Goal: Task Accomplishment & Management: Complete application form

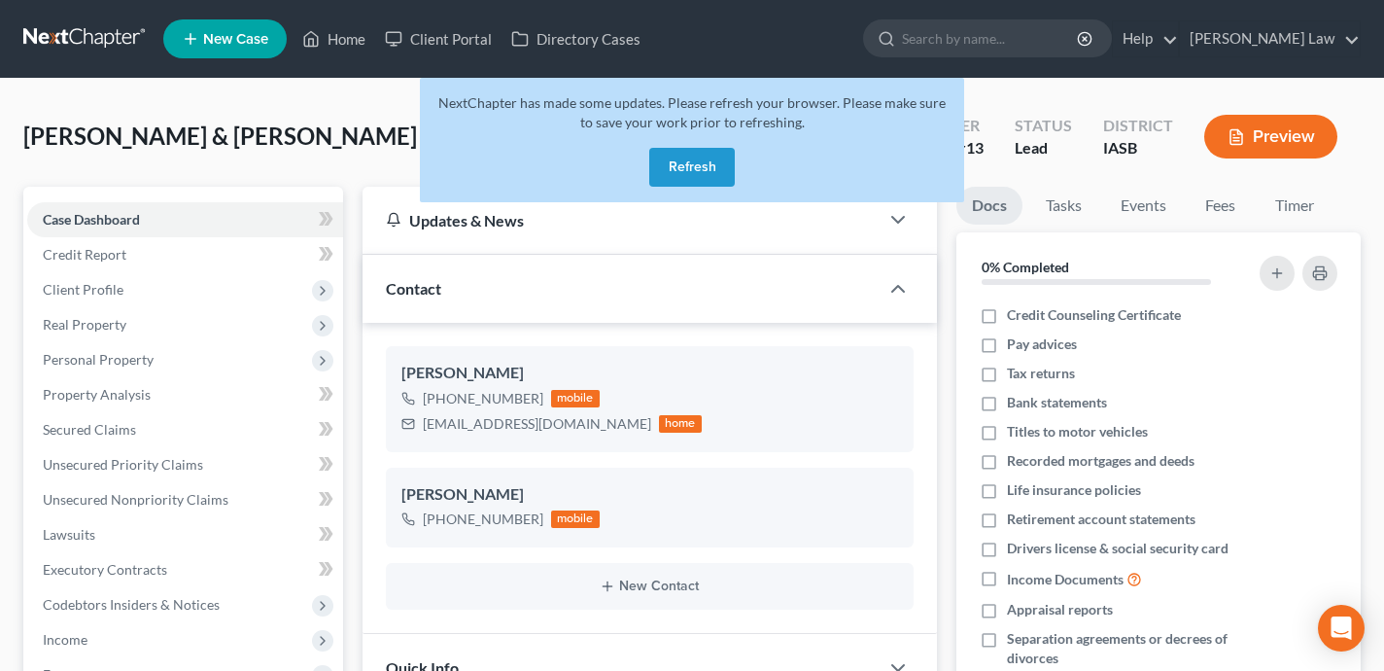
select select "0"
click at [675, 173] on button "Refresh" at bounding box center [692, 167] width 86 height 39
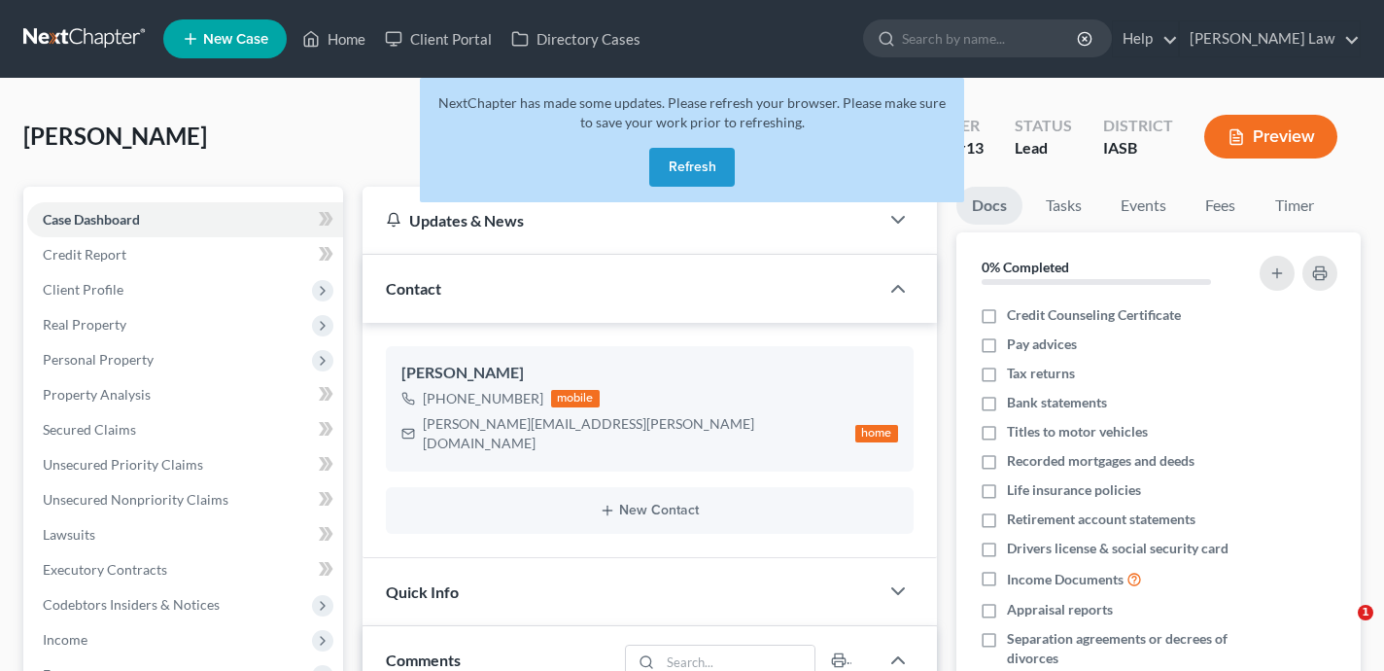
select select "0"
click at [697, 163] on button "Refresh" at bounding box center [692, 167] width 86 height 39
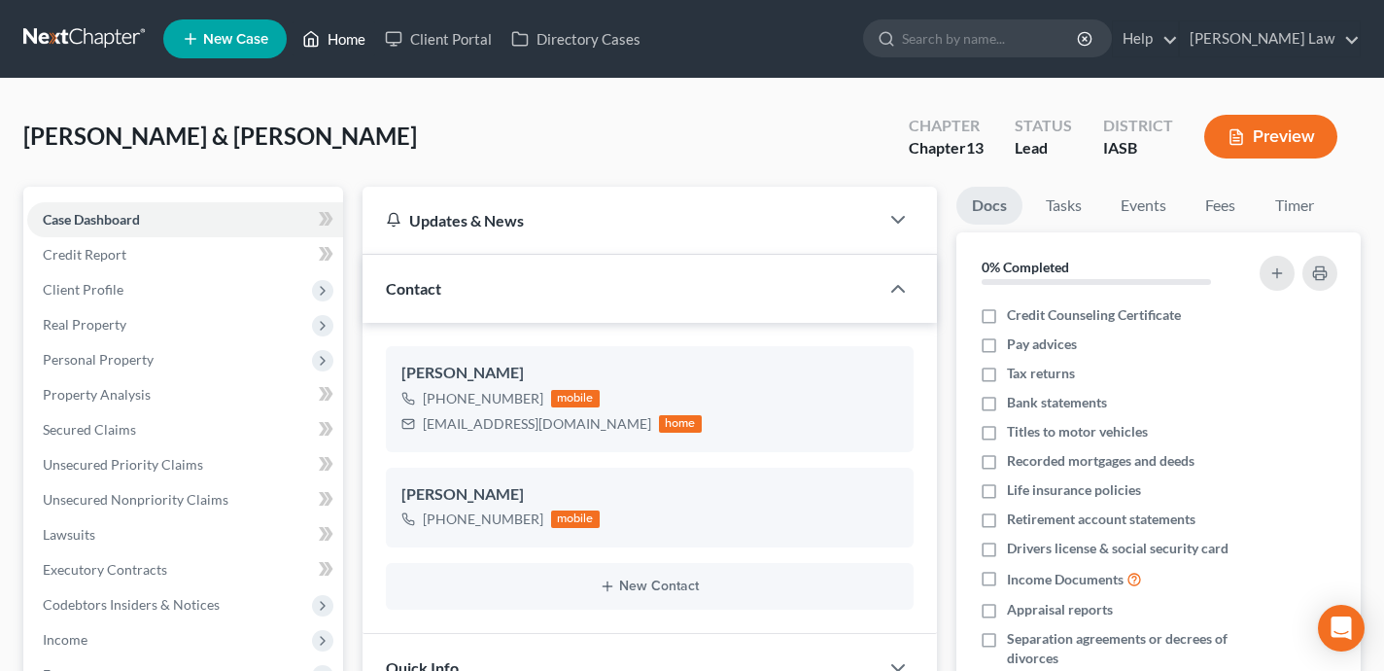
click at [355, 52] on link "Home" at bounding box center [334, 38] width 83 height 35
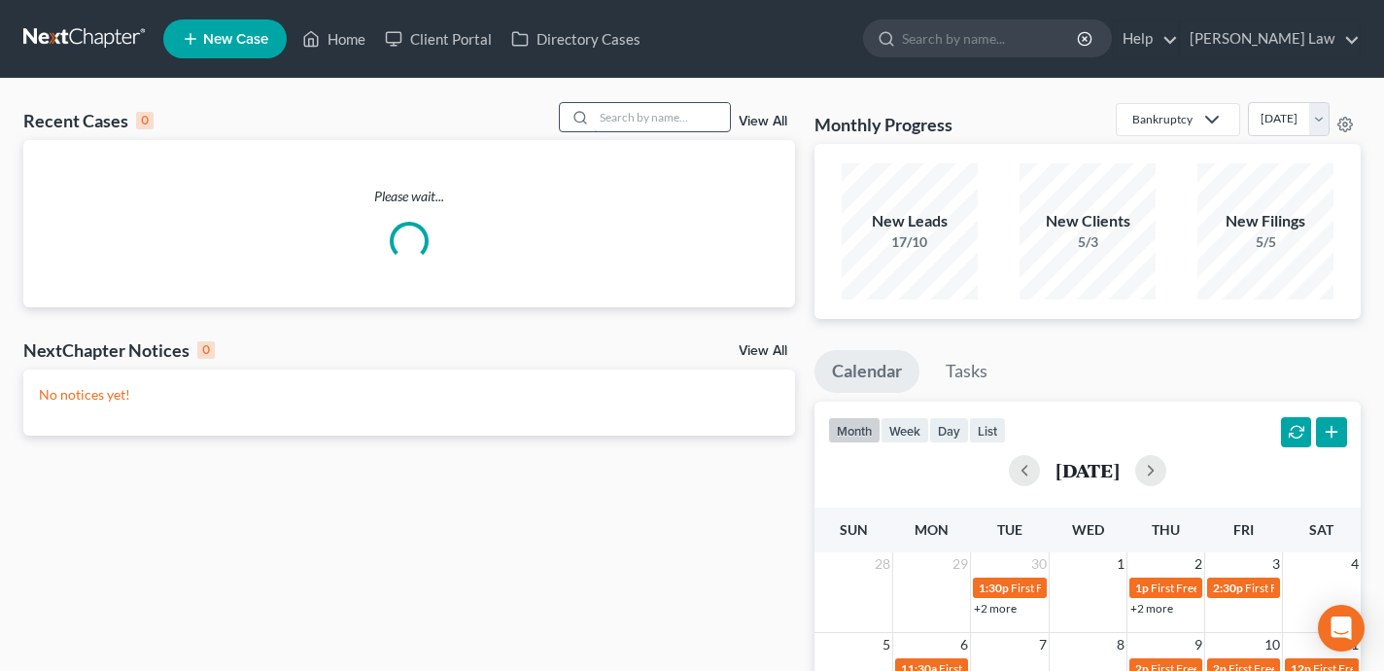
click at [627, 120] on input "search" at bounding box center [662, 117] width 136 height 28
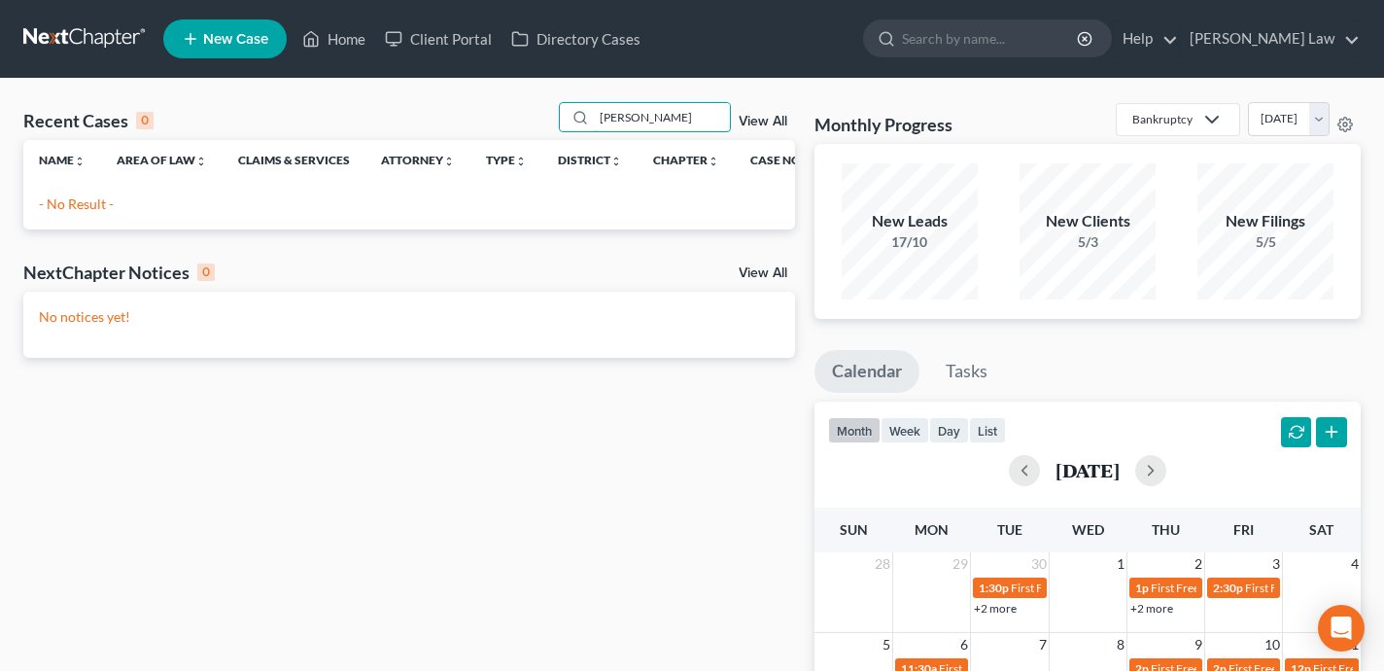
type input "[PERSON_NAME]"
click at [222, 47] on span "New Case" at bounding box center [235, 39] width 65 height 15
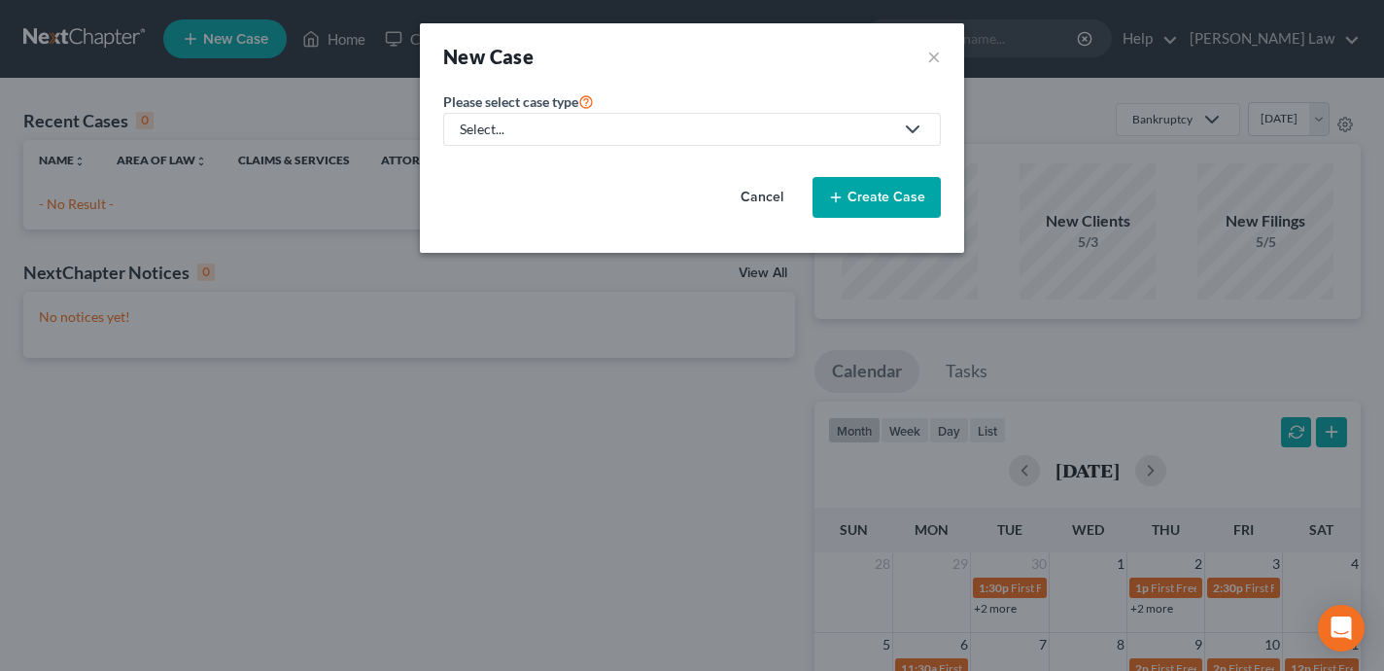
click at [635, 122] on div "Select..." at bounding box center [677, 129] width 434 height 19
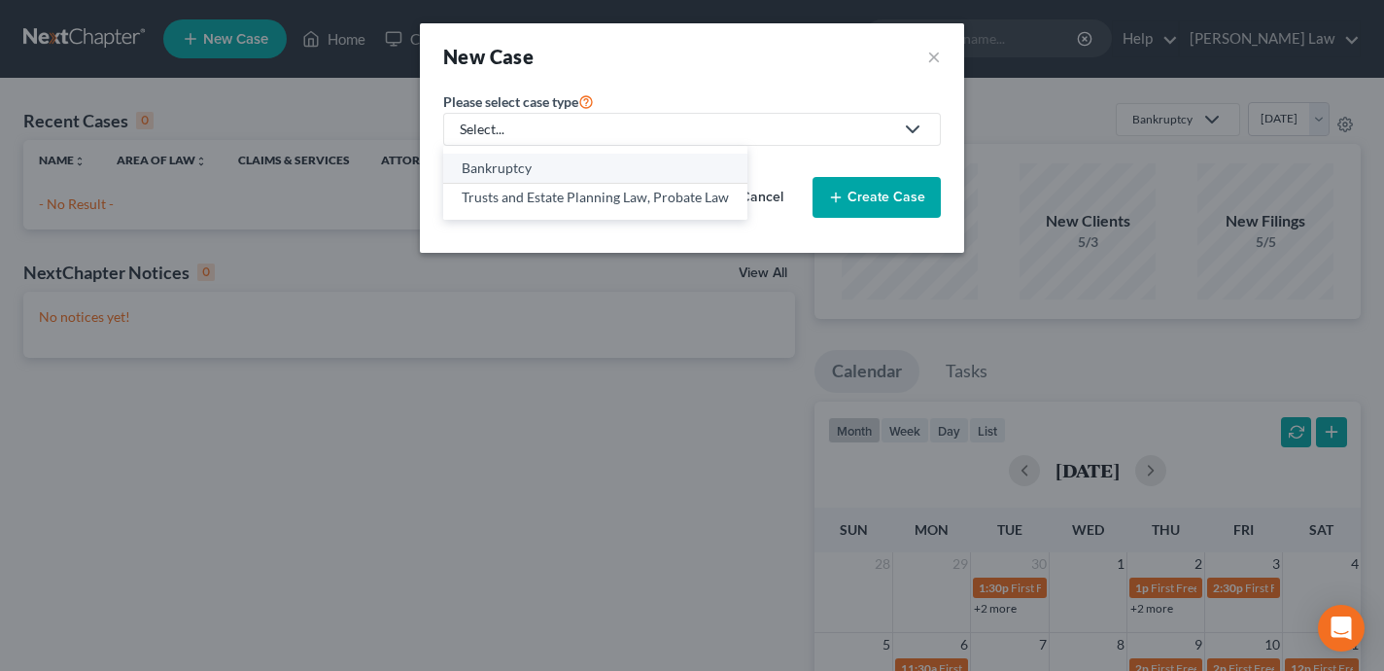
click at [587, 168] on div "Bankruptcy" at bounding box center [595, 167] width 267 height 19
select select "30"
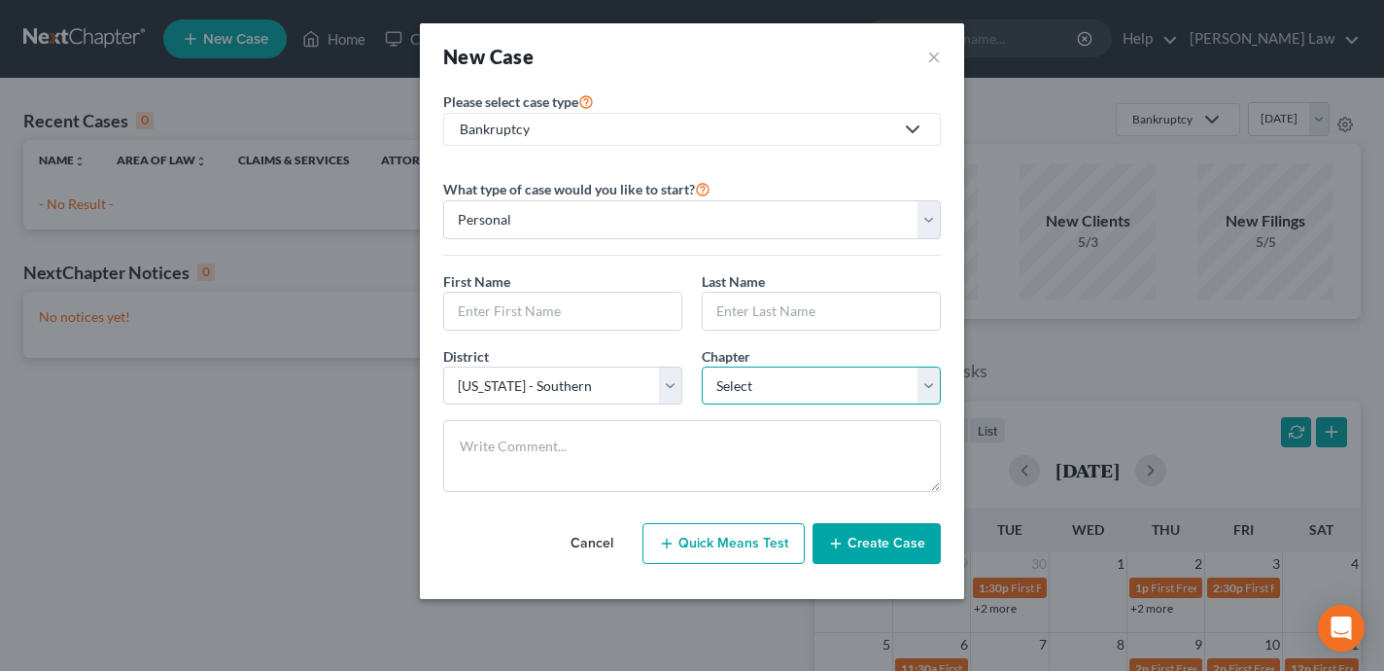
click at [779, 384] on select "Select 7 11 12 13" at bounding box center [821, 386] width 239 height 39
select select "0"
click at [702, 367] on select "Select 7 11 12 13" at bounding box center [821, 386] width 239 height 39
click at [934, 64] on button "×" at bounding box center [934, 56] width 14 height 27
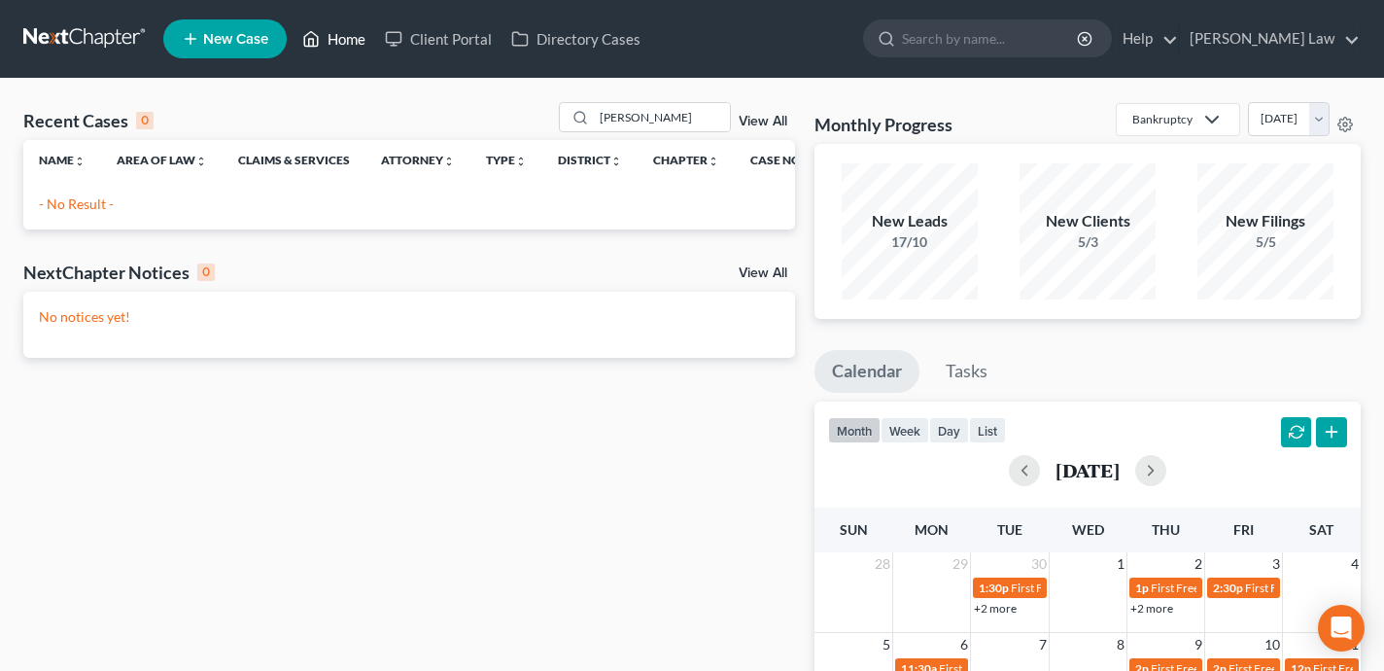
click at [351, 41] on link "Home" at bounding box center [334, 38] width 83 height 35
drag, startPoint x: 686, startPoint y: 122, endPoint x: 548, endPoint y: 122, distance: 138.1
click at [548, 122] on div "Recent Cases 0 [PERSON_NAME] View All" at bounding box center [409, 121] width 772 height 38
type input "[PERSON_NAME]"
click at [221, 51] on link "New Case" at bounding box center [224, 38] width 123 height 39
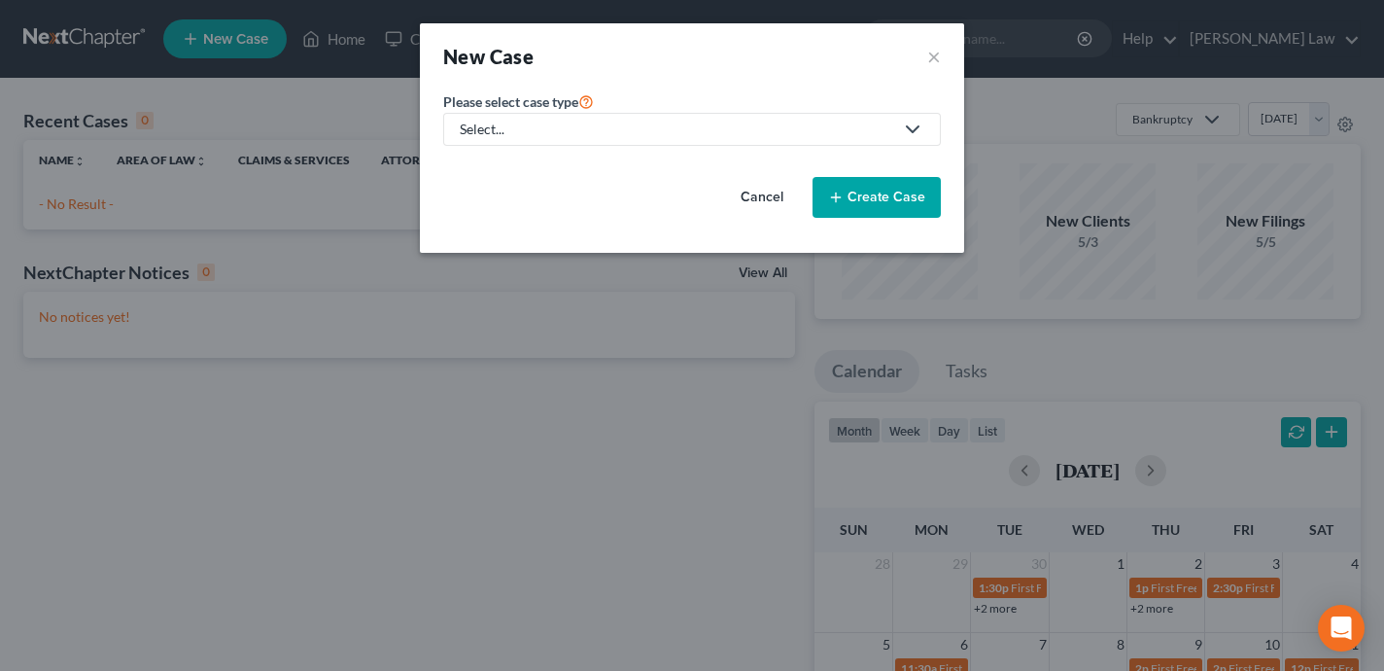
click at [574, 131] on div "Select..." at bounding box center [677, 129] width 434 height 19
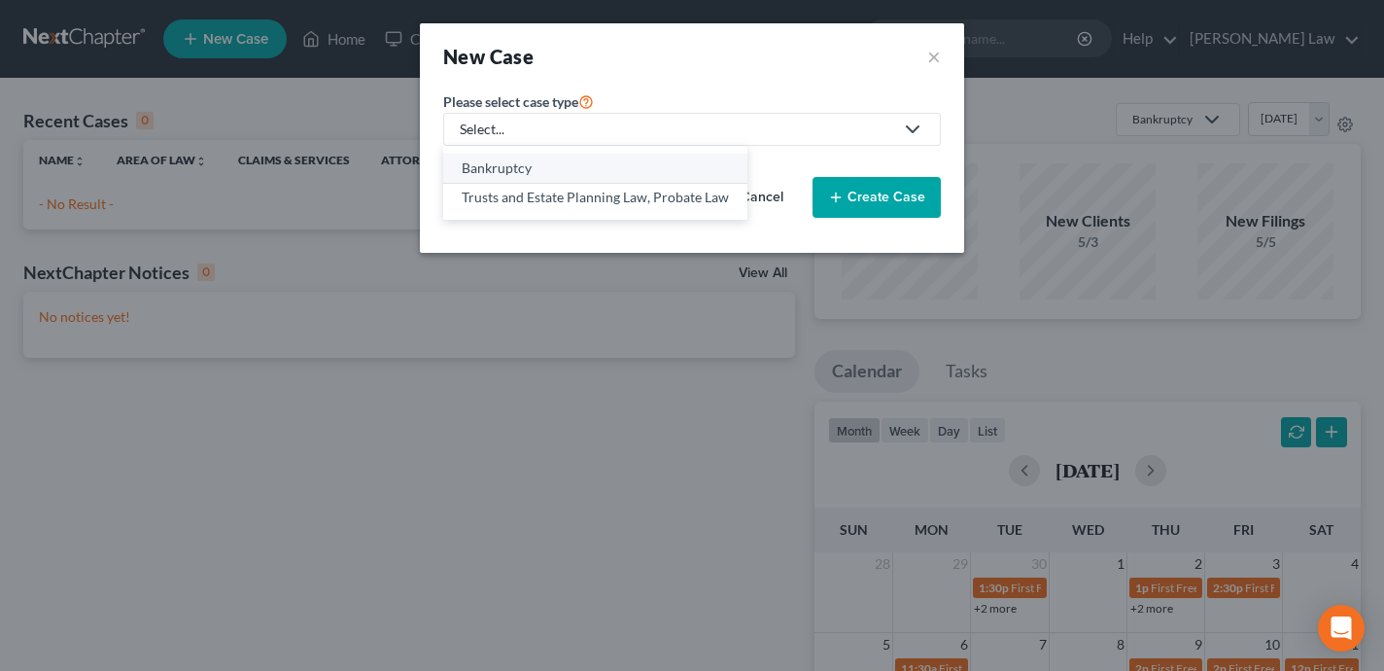
click at [549, 165] on div "Bankruptcy" at bounding box center [595, 167] width 267 height 19
select select "30"
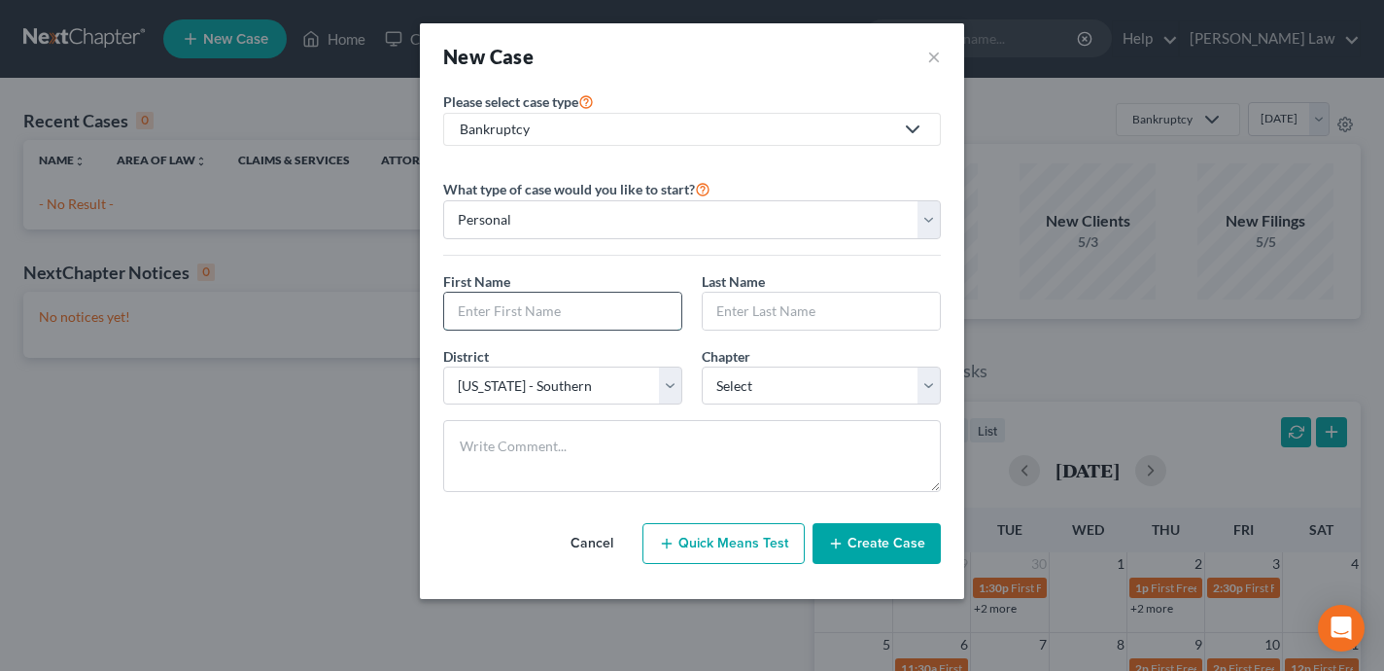
click at [528, 311] on input "text" at bounding box center [562, 311] width 237 height 37
type input "[PERSON_NAME]"
click at [787, 321] on input "text" at bounding box center [821, 311] width 237 height 37
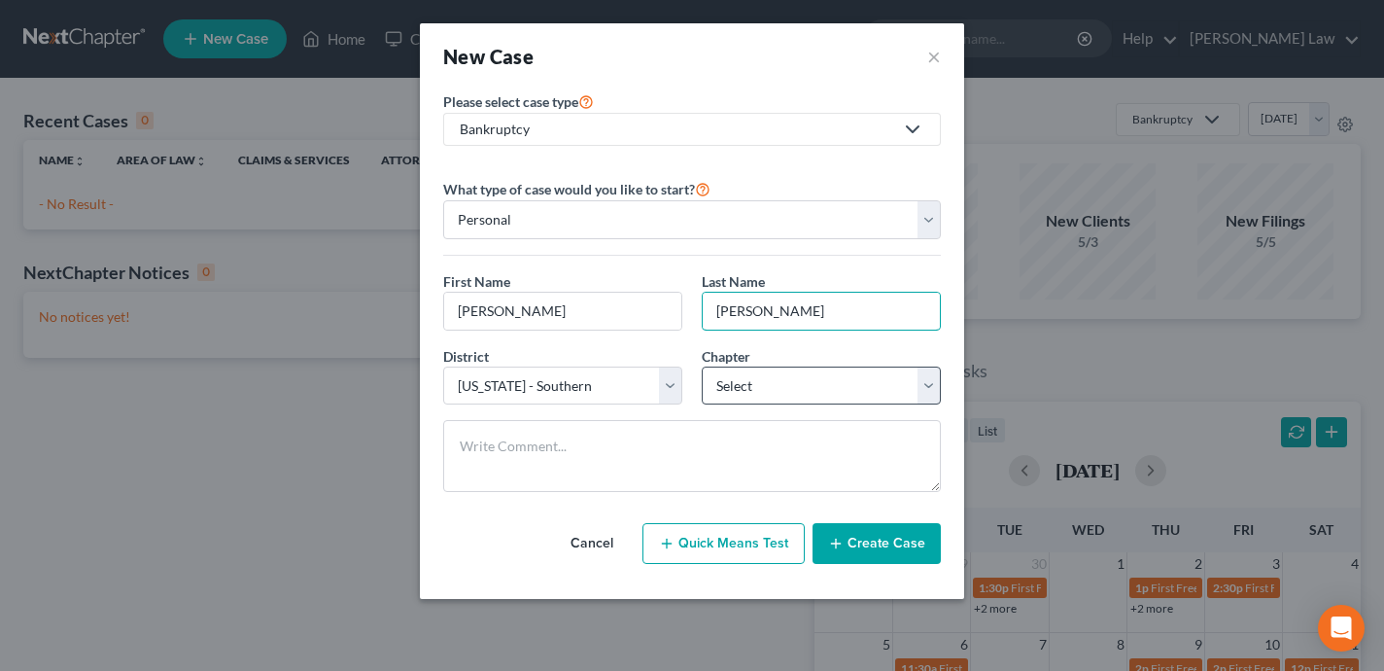
type input "[PERSON_NAME]"
click at [783, 381] on select "Select 7 11 12 13" at bounding box center [821, 386] width 239 height 39
select select "0"
click at [702, 367] on select "Select 7 11 12 13" at bounding box center [821, 386] width 239 height 39
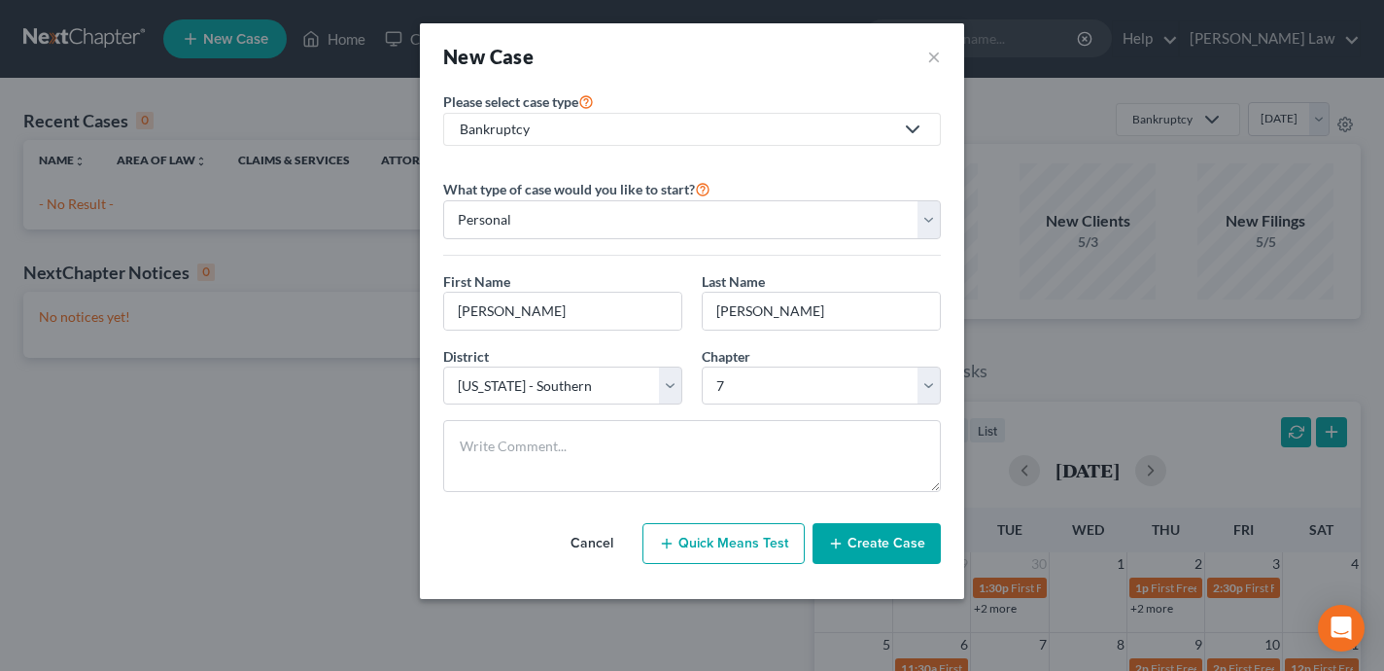
click at [868, 548] on button "Create Case" at bounding box center [877, 543] width 128 height 41
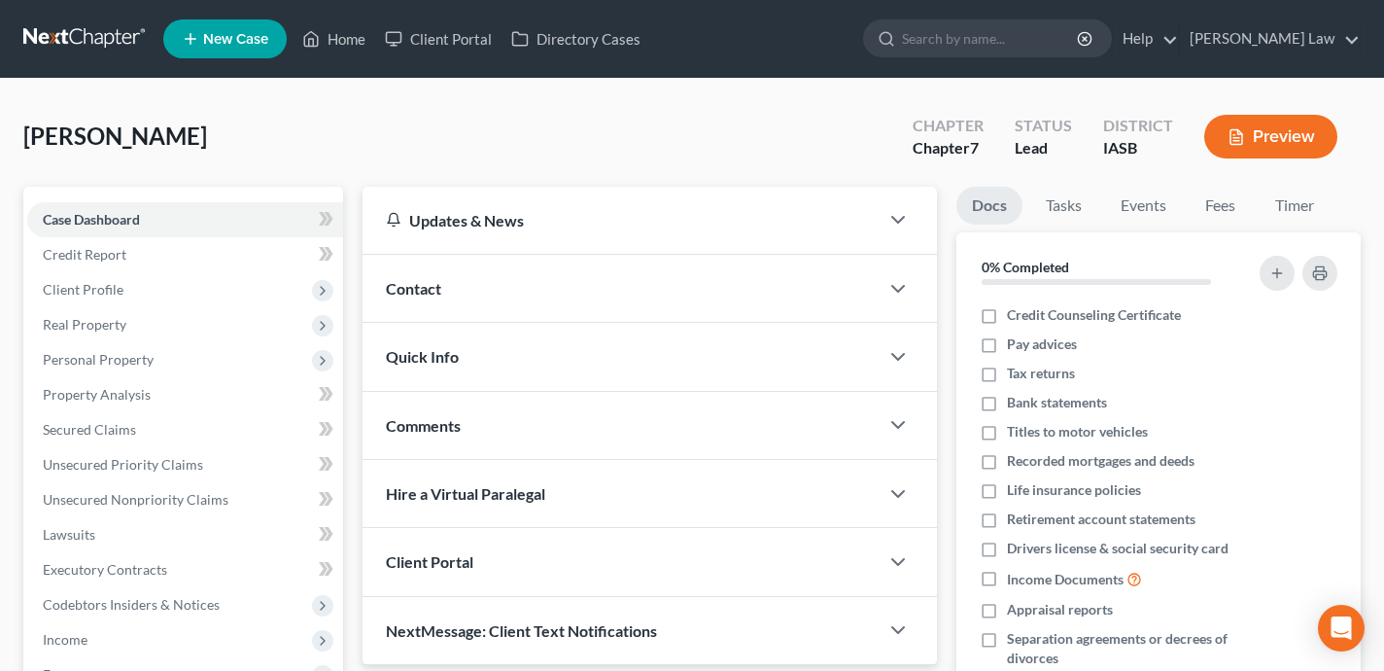
click at [594, 283] on div "Contact" at bounding box center [621, 288] width 516 height 67
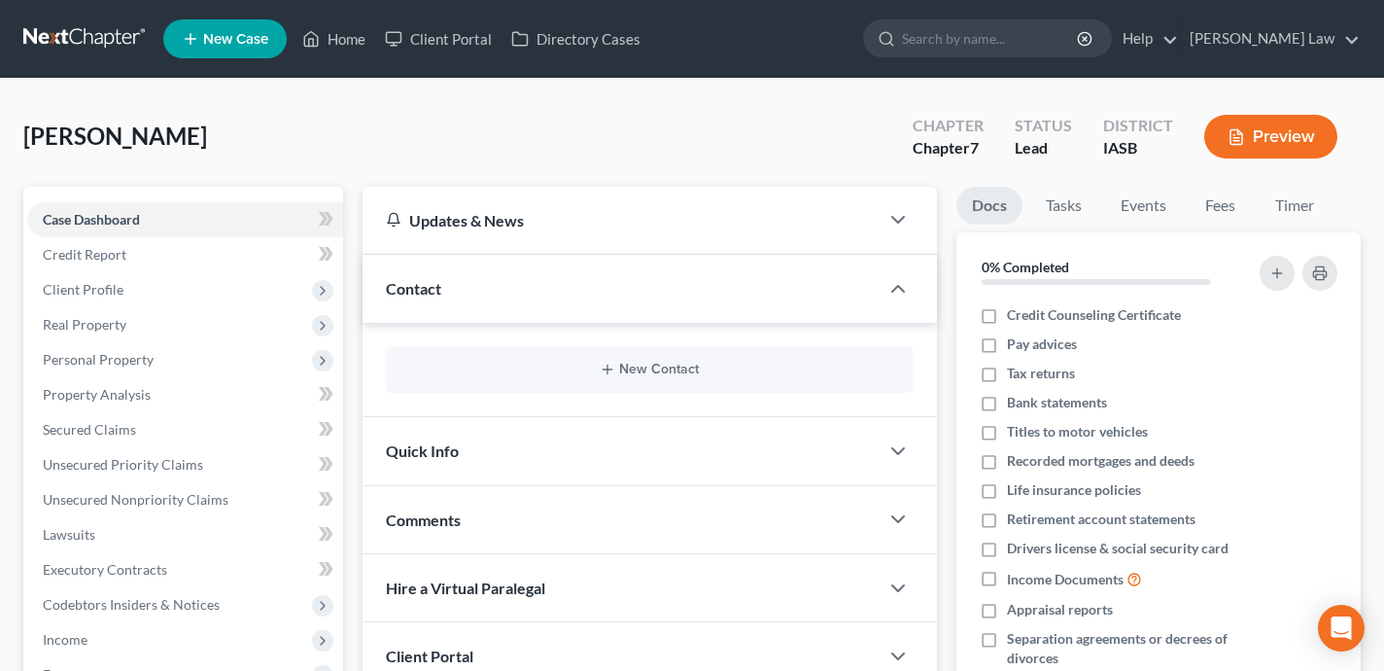
click at [455, 288] on div "Contact" at bounding box center [621, 288] width 516 height 67
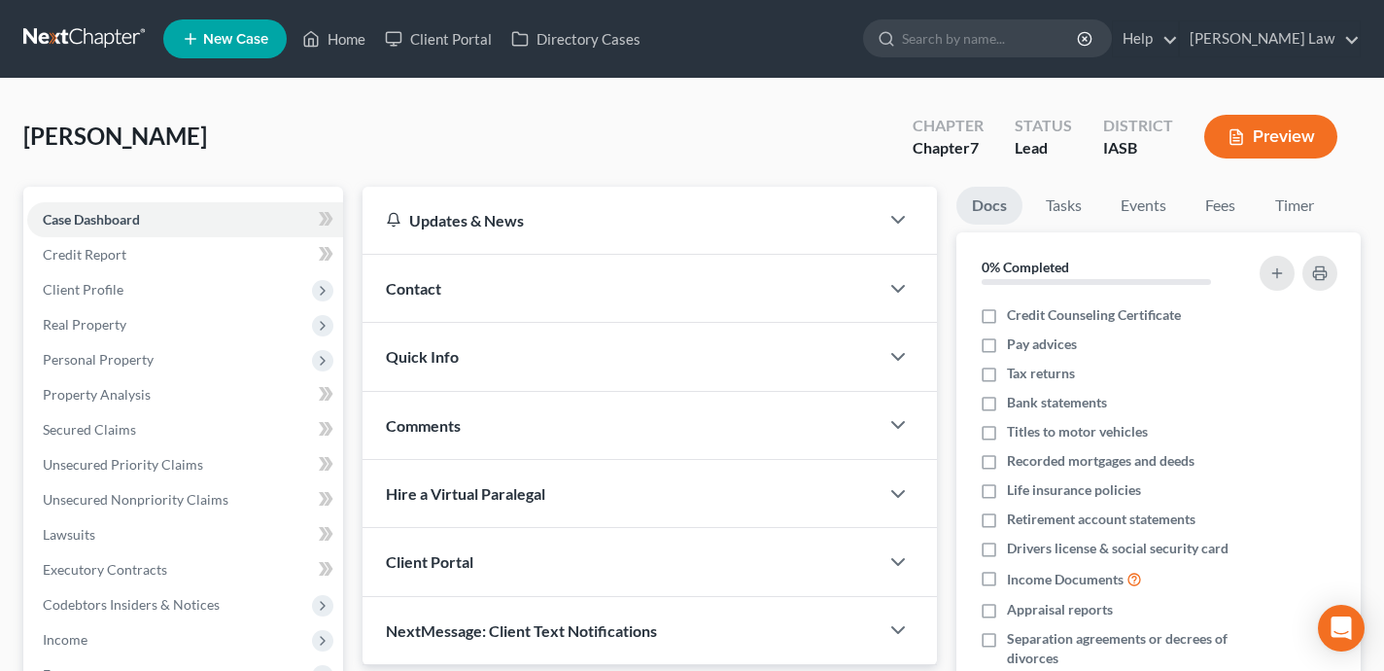
click at [552, 292] on div "Contact" at bounding box center [621, 288] width 516 height 67
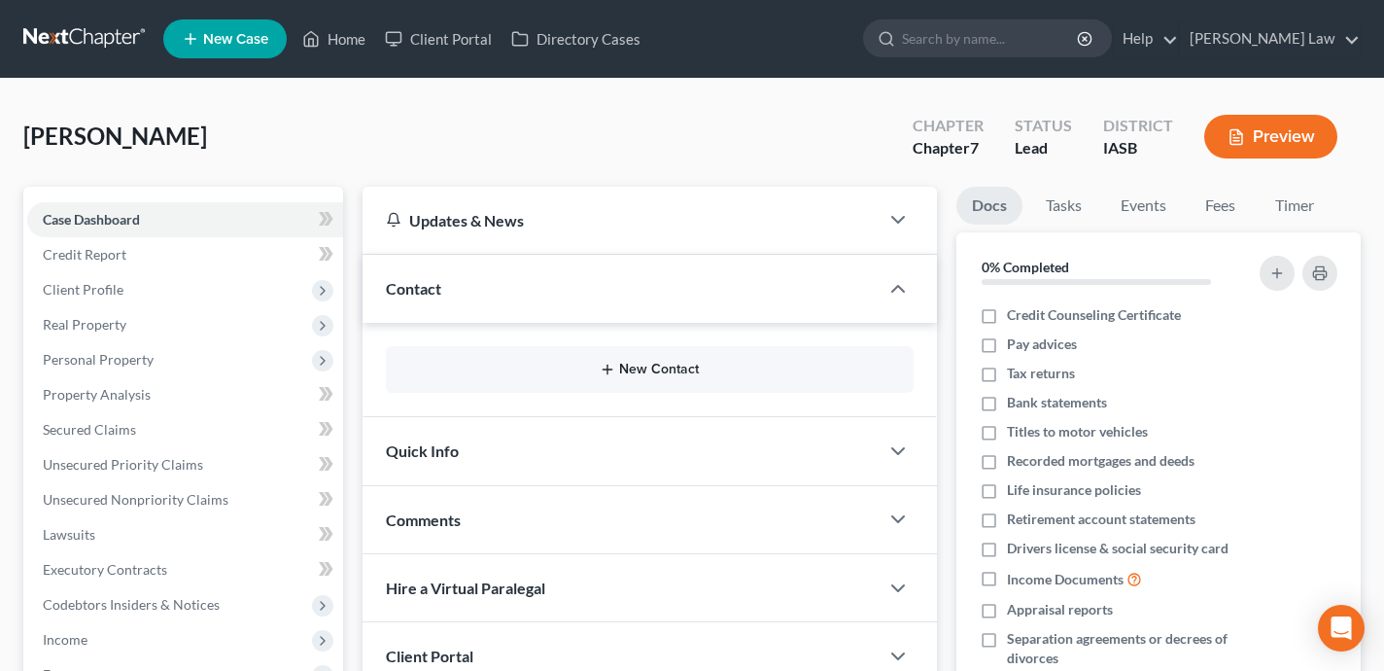
click at [665, 369] on button "New Contact" at bounding box center [650, 370] width 497 height 16
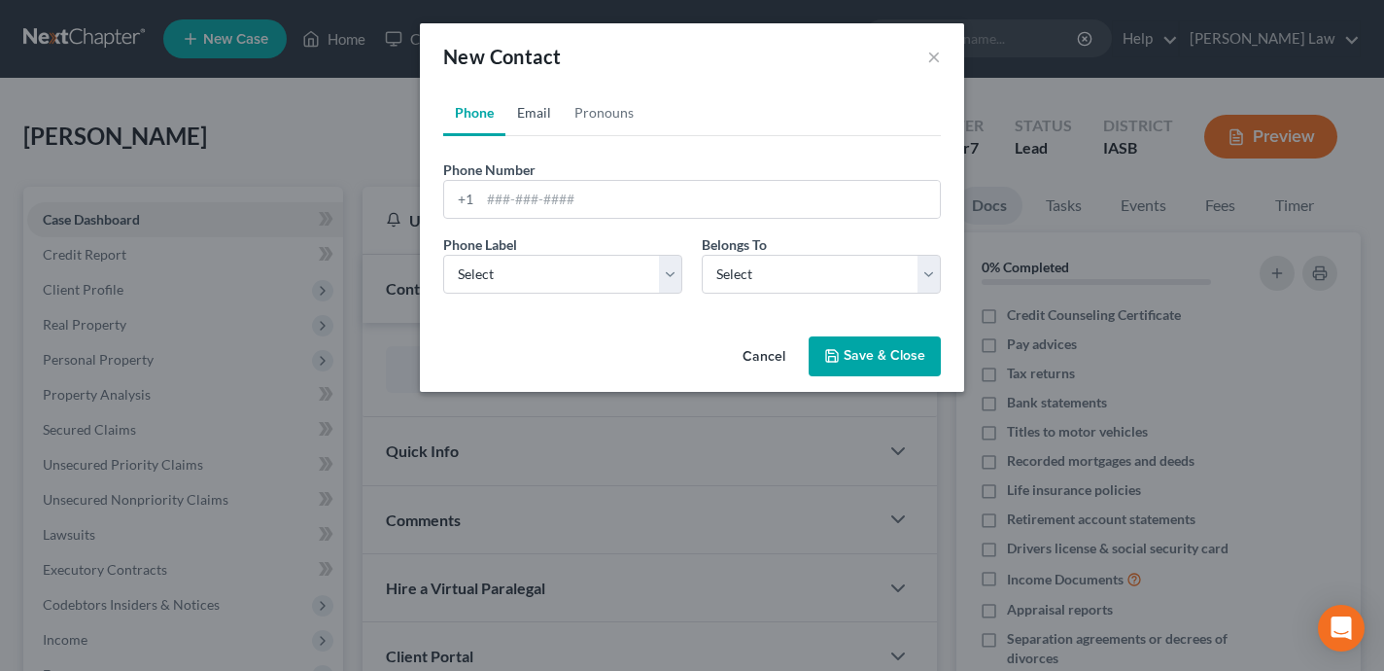
click at [552, 113] on link "Email" at bounding box center [534, 112] width 57 height 47
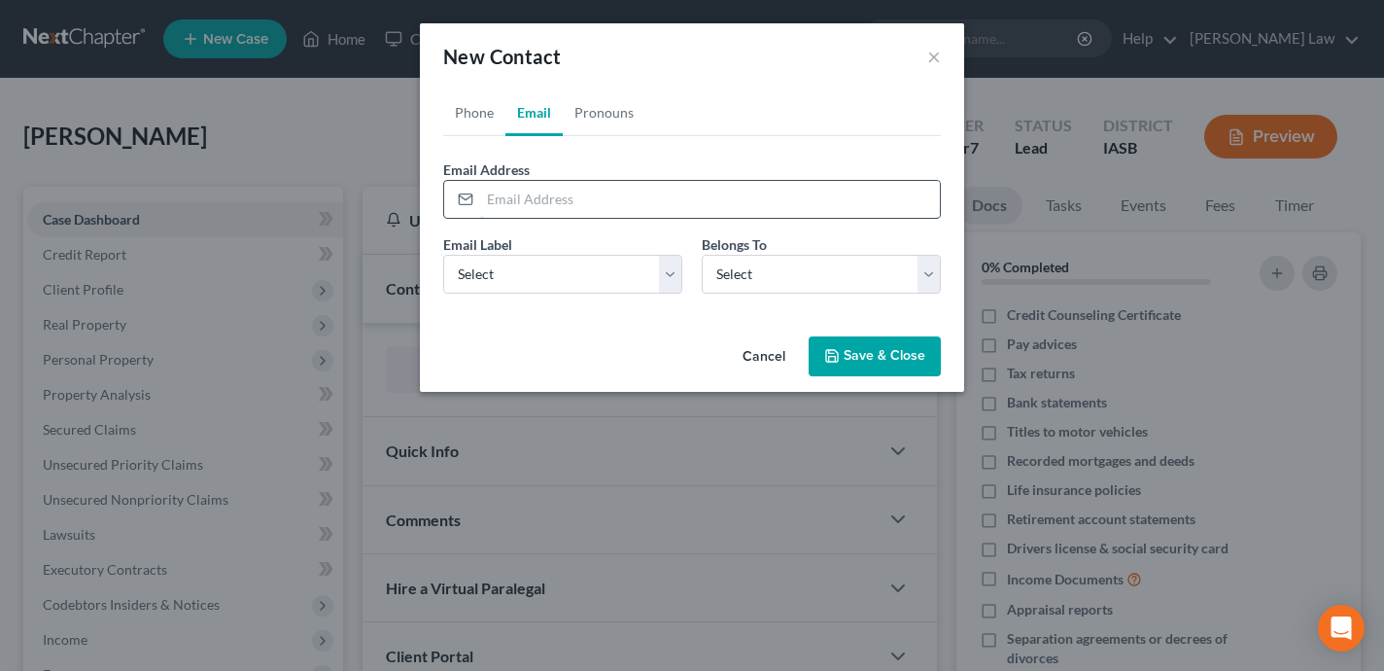
click at [554, 198] on input "email" at bounding box center [710, 199] width 460 height 37
paste input "[EMAIL_ADDRESS][DOMAIN_NAME]"
type input "[EMAIL_ADDRESS][DOMAIN_NAME]"
click at [495, 290] on select "Select Home Work Other" at bounding box center [562, 274] width 239 height 39
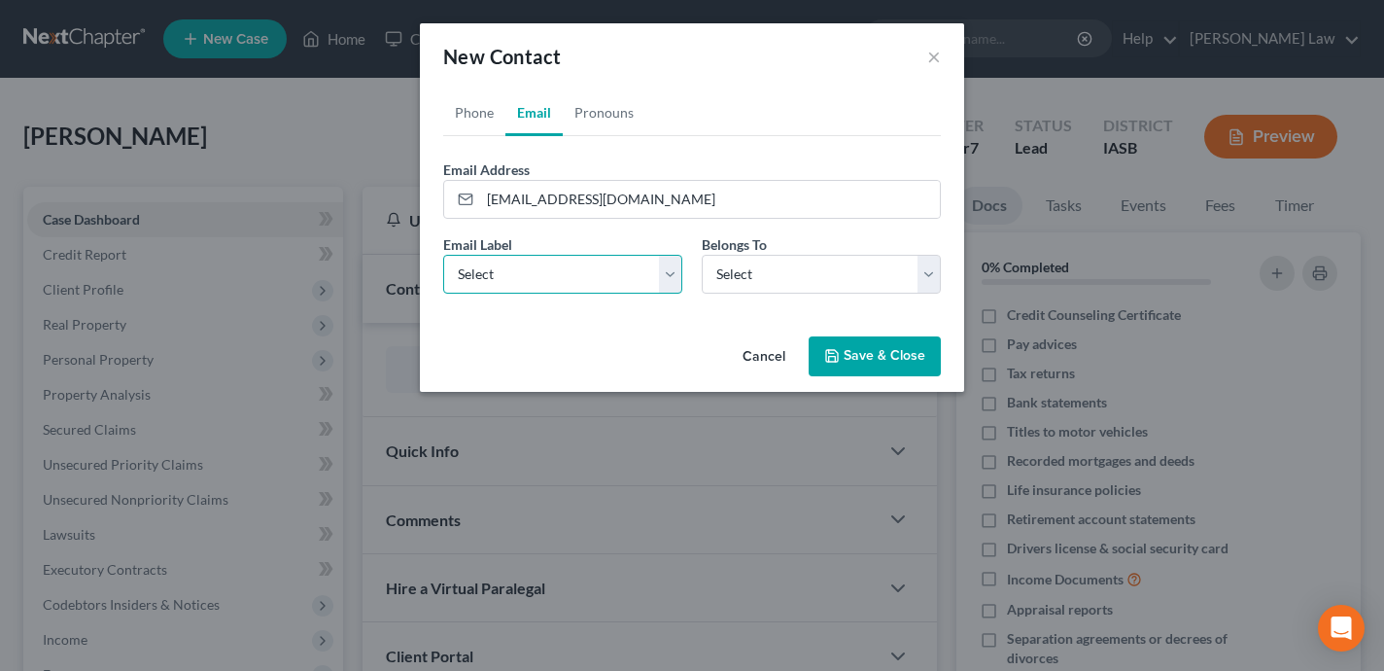
select select "0"
click at [443, 255] on select "Select Home Work Other" at bounding box center [562, 274] width 239 height 39
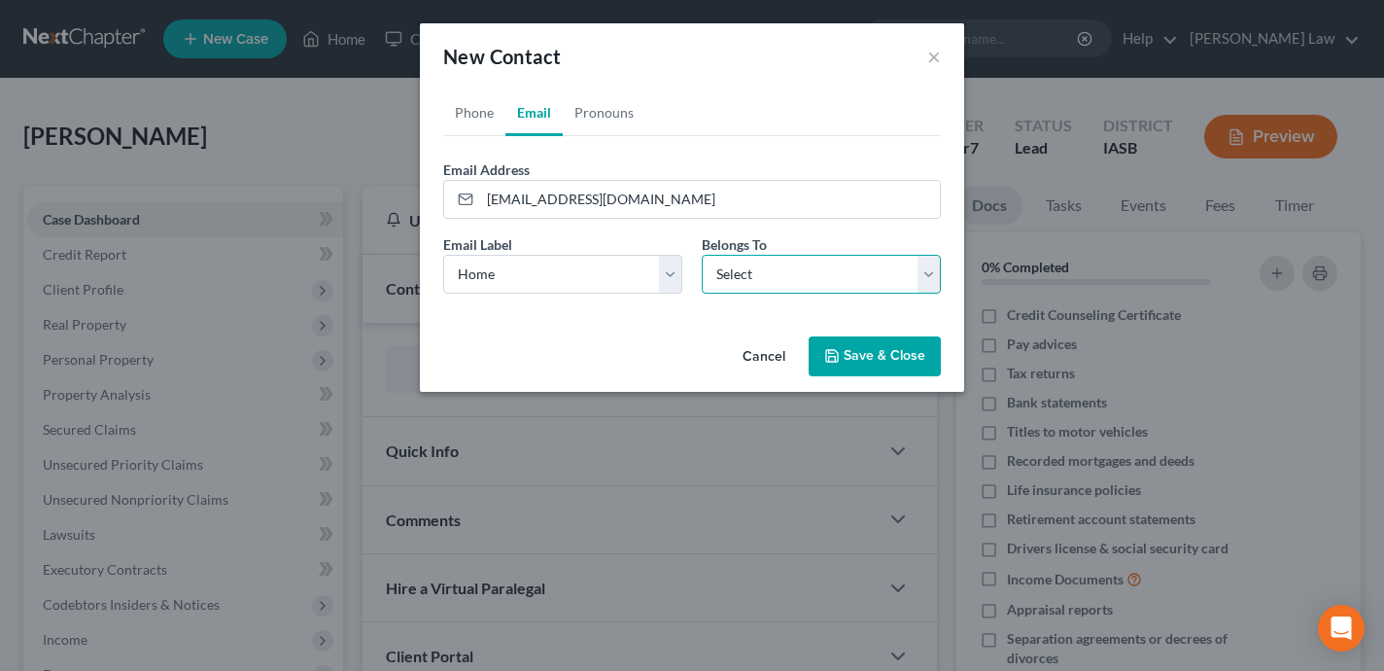
click at [738, 269] on select "Select Client Other" at bounding box center [821, 274] width 239 height 39
select select "0"
click at [702, 255] on select "Select Client Other" at bounding box center [821, 274] width 239 height 39
click at [456, 104] on link "Phone" at bounding box center [474, 112] width 62 height 47
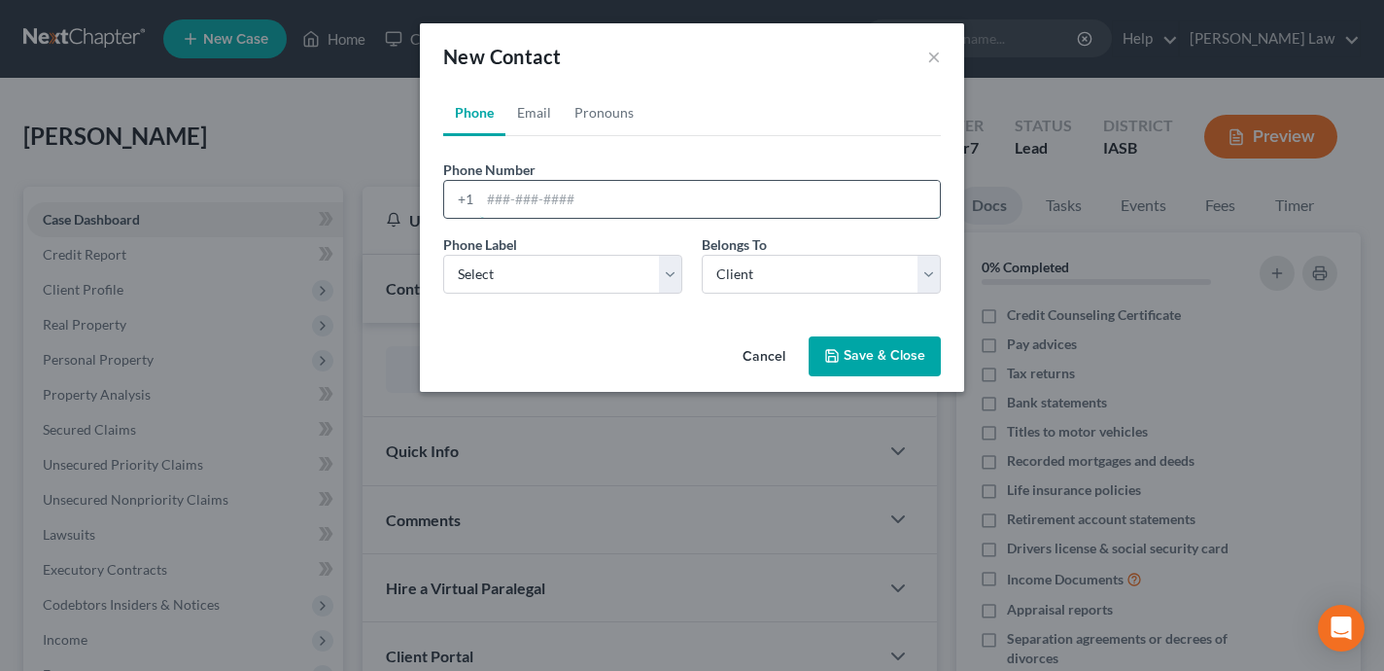
click at [535, 205] on input "tel" at bounding box center [710, 199] width 460 height 37
paste input "[PHONE_NUMBER]"
type input "[PHONE_NUMBER]"
click at [520, 269] on select "Select Mobile Home Work Other" at bounding box center [562, 274] width 239 height 39
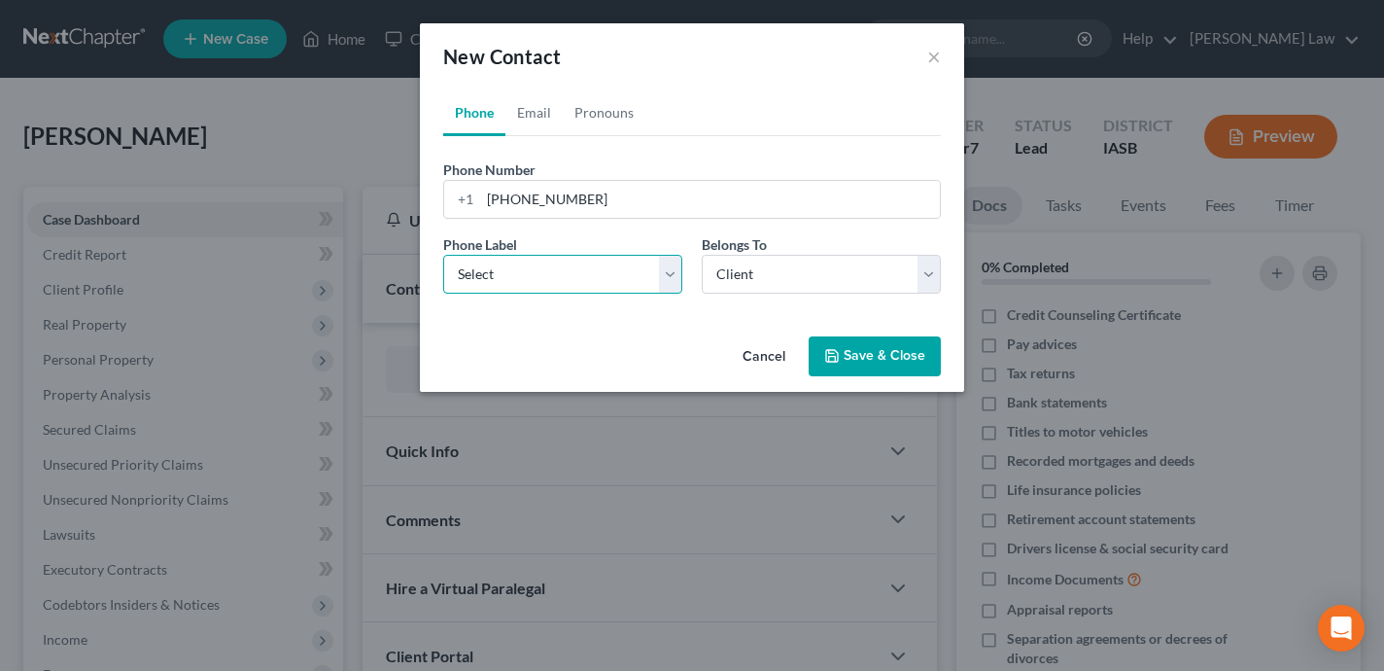
select select "0"
click at [443, 255] on select "Select Mobile Home Work Other" at bounding box center [562, 274] width 239 height 39
click at [834, 353] on polyline "button" at bounding box center [831, 351] width 5 height 3
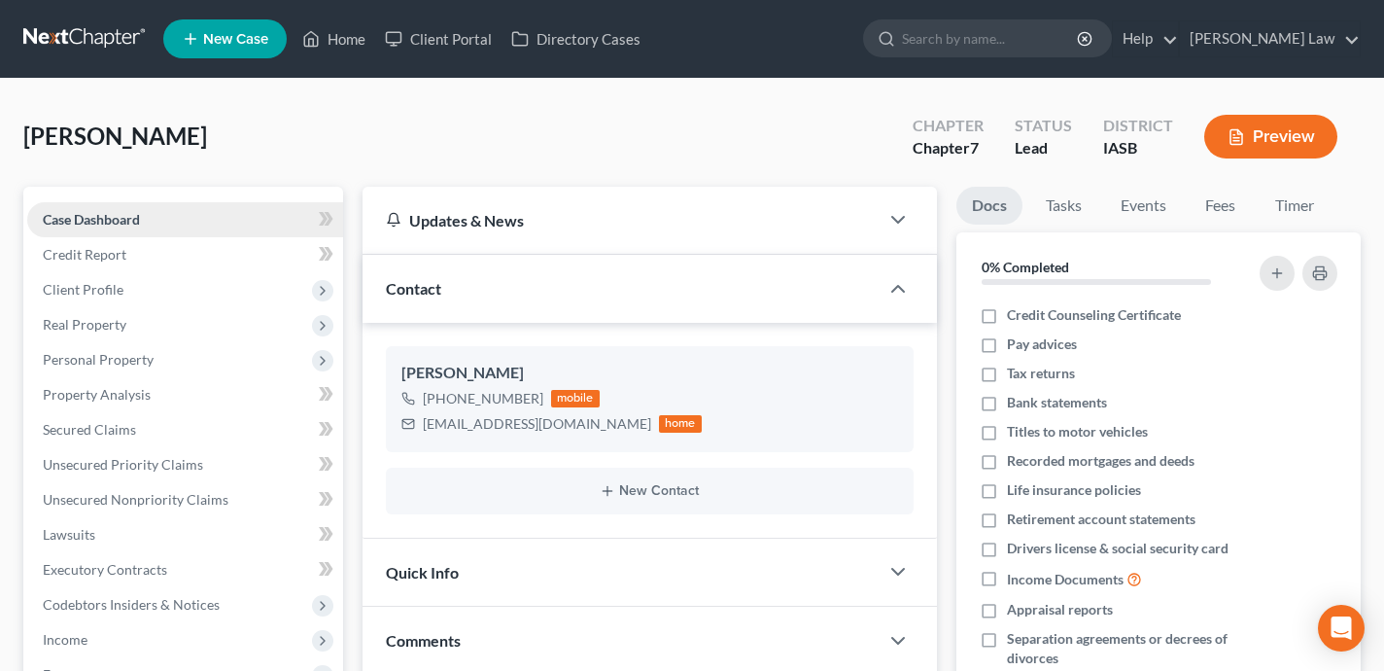
click at [277, 219] on link "Case Dashboard" at bounding box center [185, 219] width 316 height 35
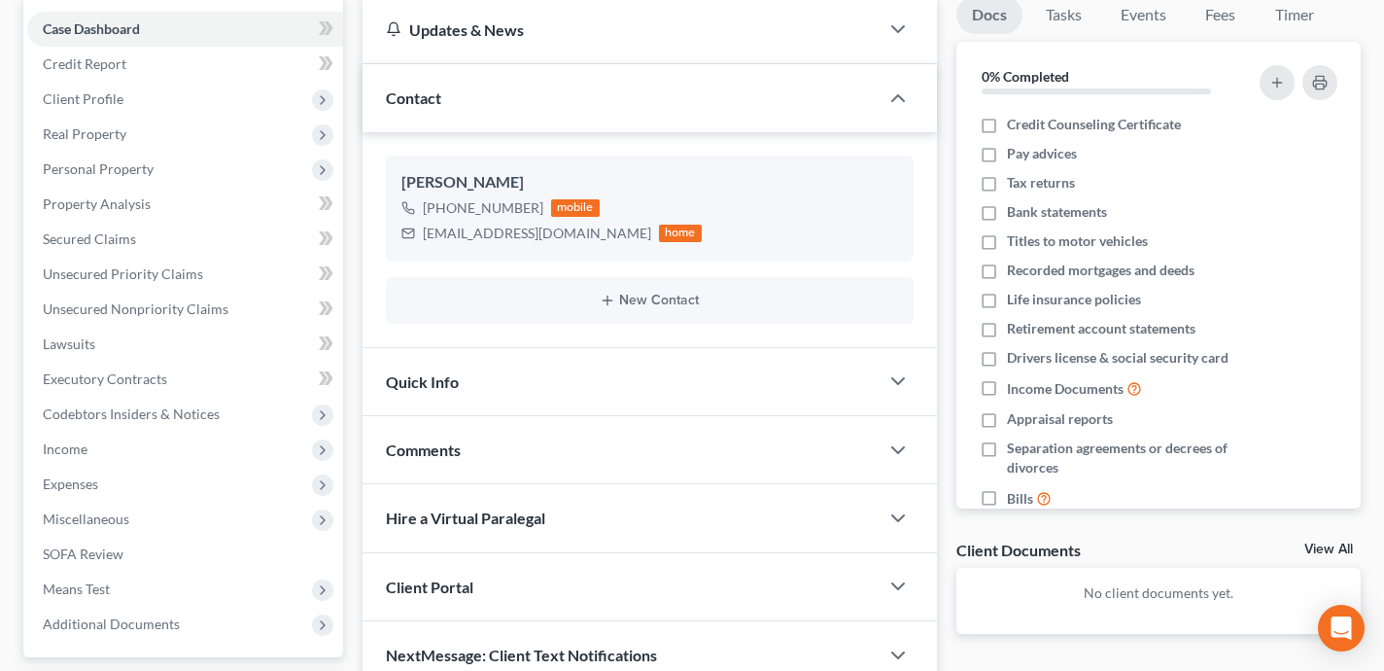
scroll to position [361, 0]
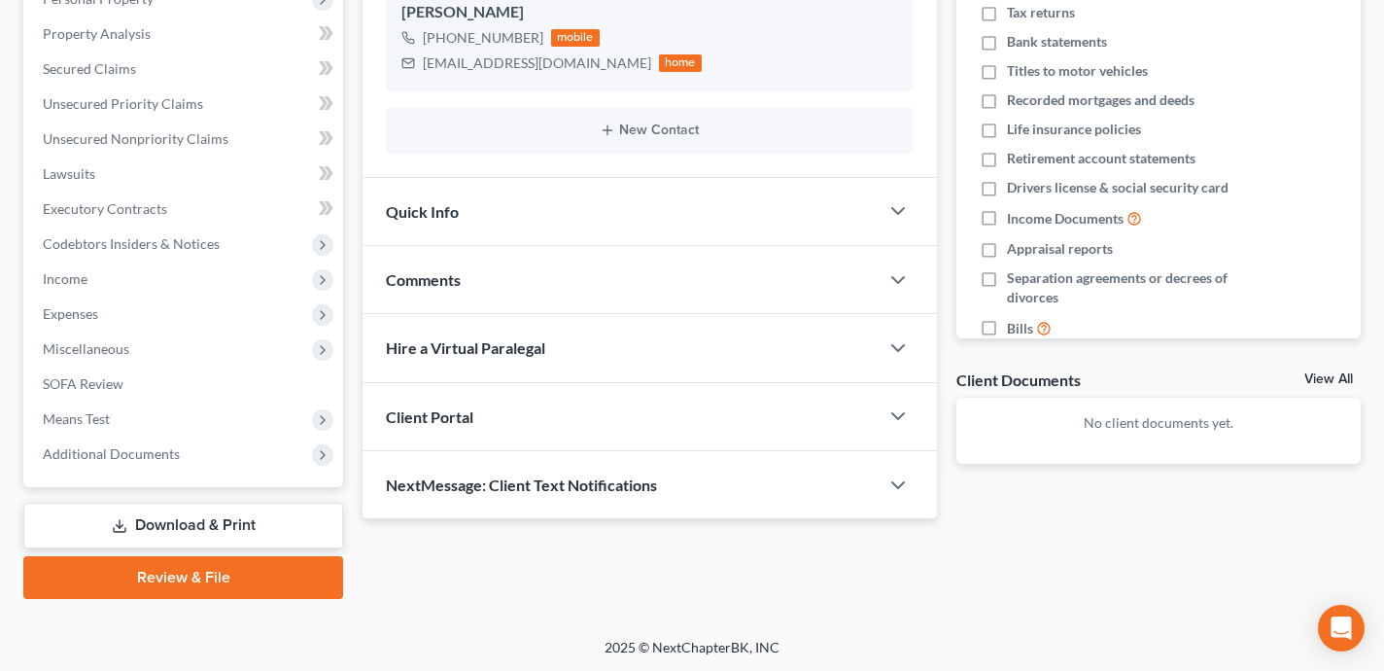
click at [686, 492] on div "NextMessage: Client Text Notifications" at bounding box center [621, 484] width 516 height 67
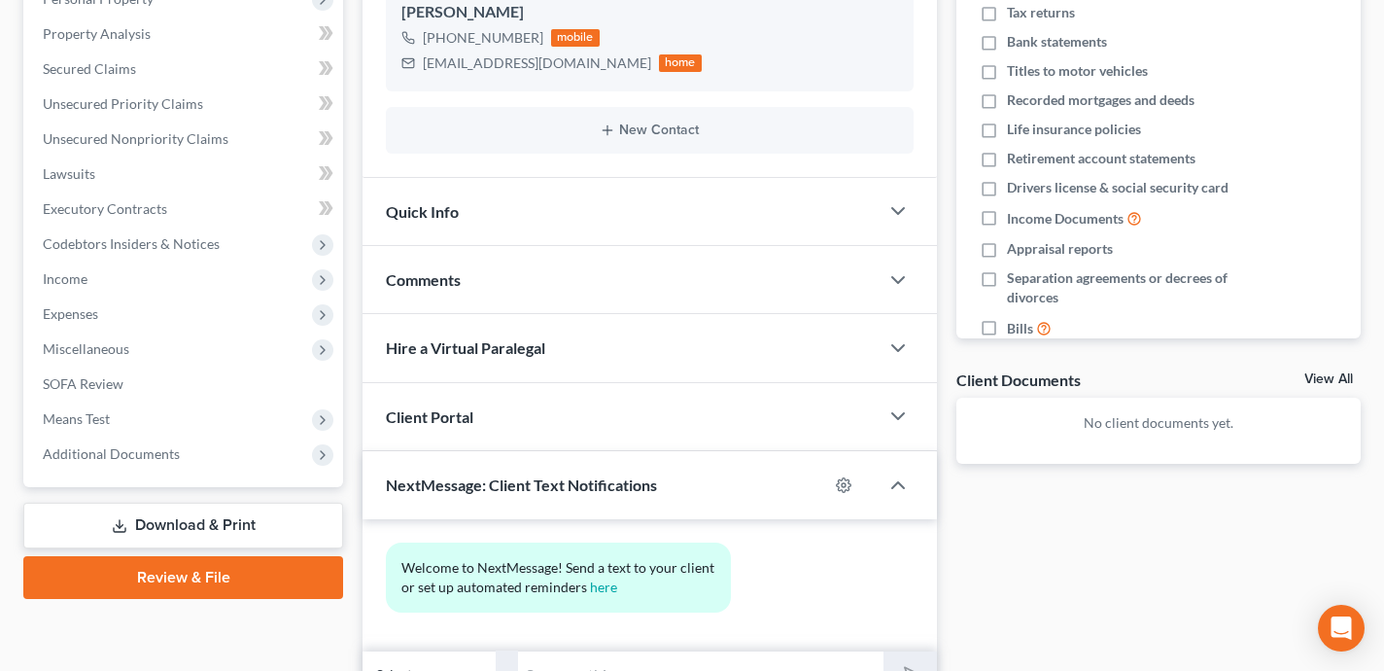
scroll to position [461, 0]
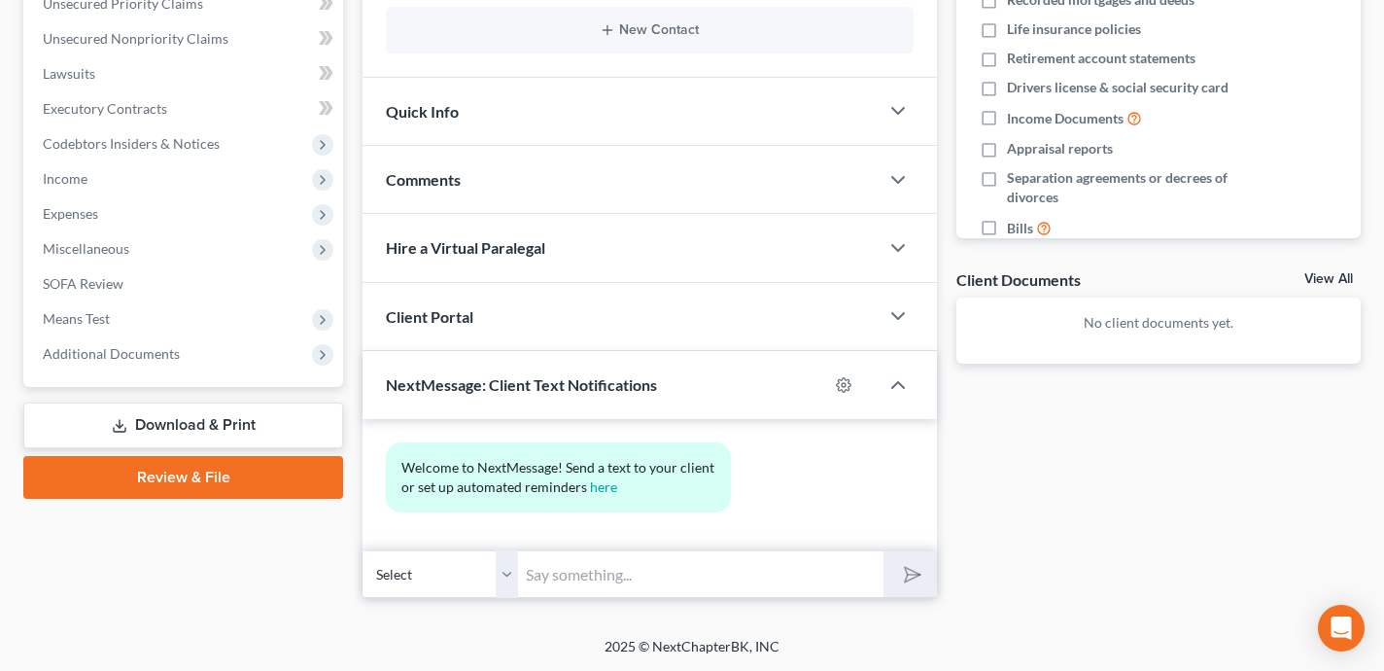
click at [623, 568] on input "text" at bounding box center [701, 574] width 366 height 48
type input "Hi [PERSON_NAME], this is [PERSON_NAME]. I received the payment you submitted. …"
click at [884, 551] on button "submit" at bounding box center [910, 574] width 53 height 46
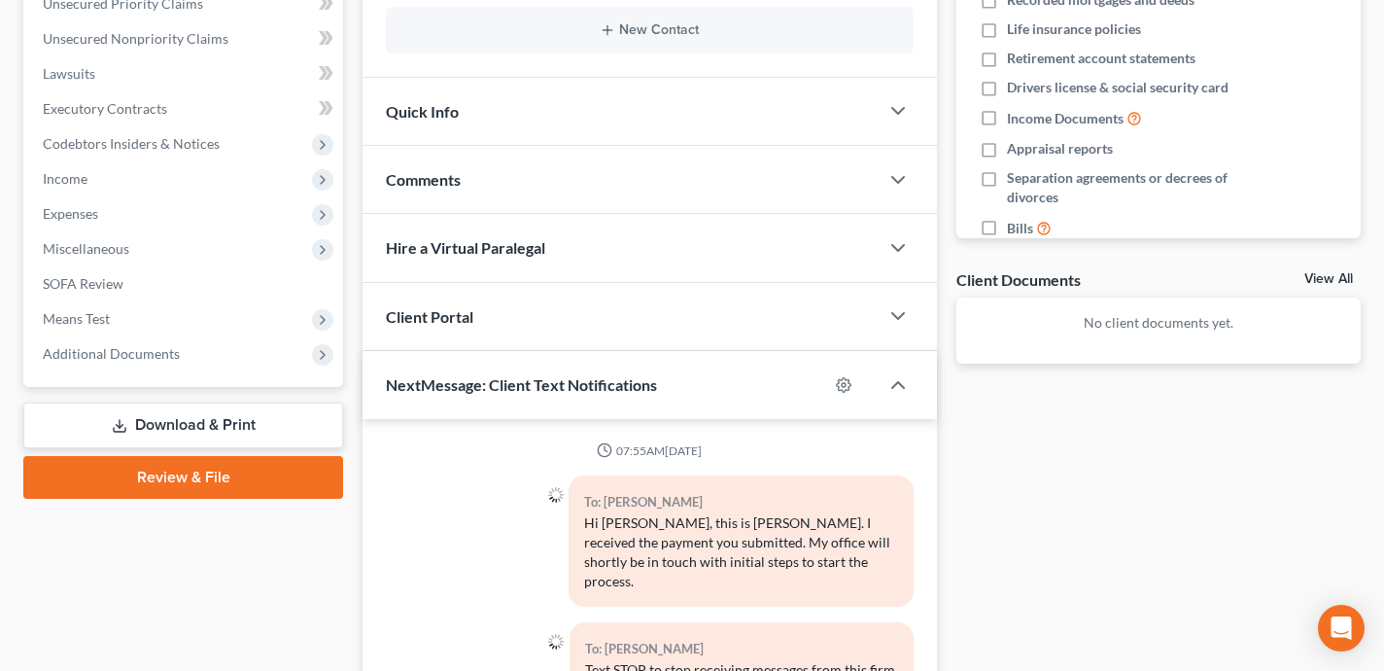
scroll to position [624, 0]
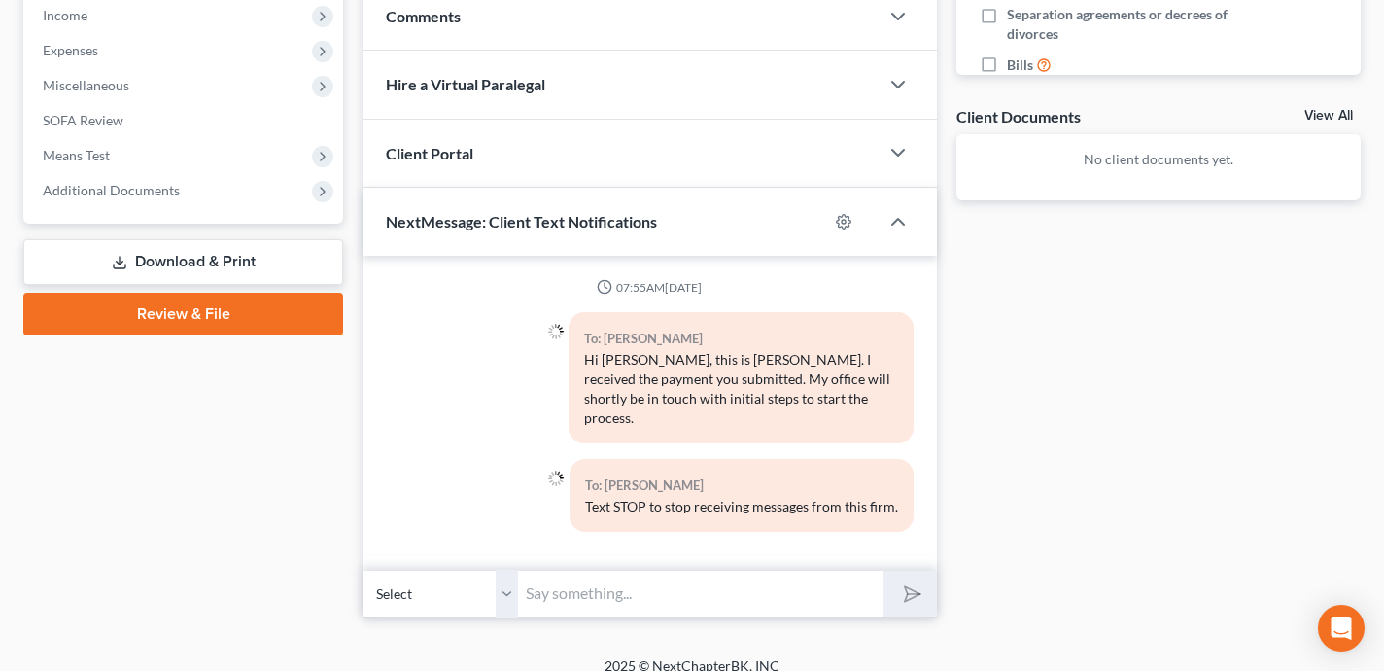
click at [603, 570] on input "text" at bounding box center [701, 594] width 366 height 48
click at [564, 572] on input "Also - this is a text only business line. You can text me here but calling this…" at bounding box center [701, 594] width 366 height 48
type input "Also - FYI this is a text only business line. You can text me here but calling …"
click at [918, 580] on icon "submit" at bounding box center [907, 593] width 27 height 27
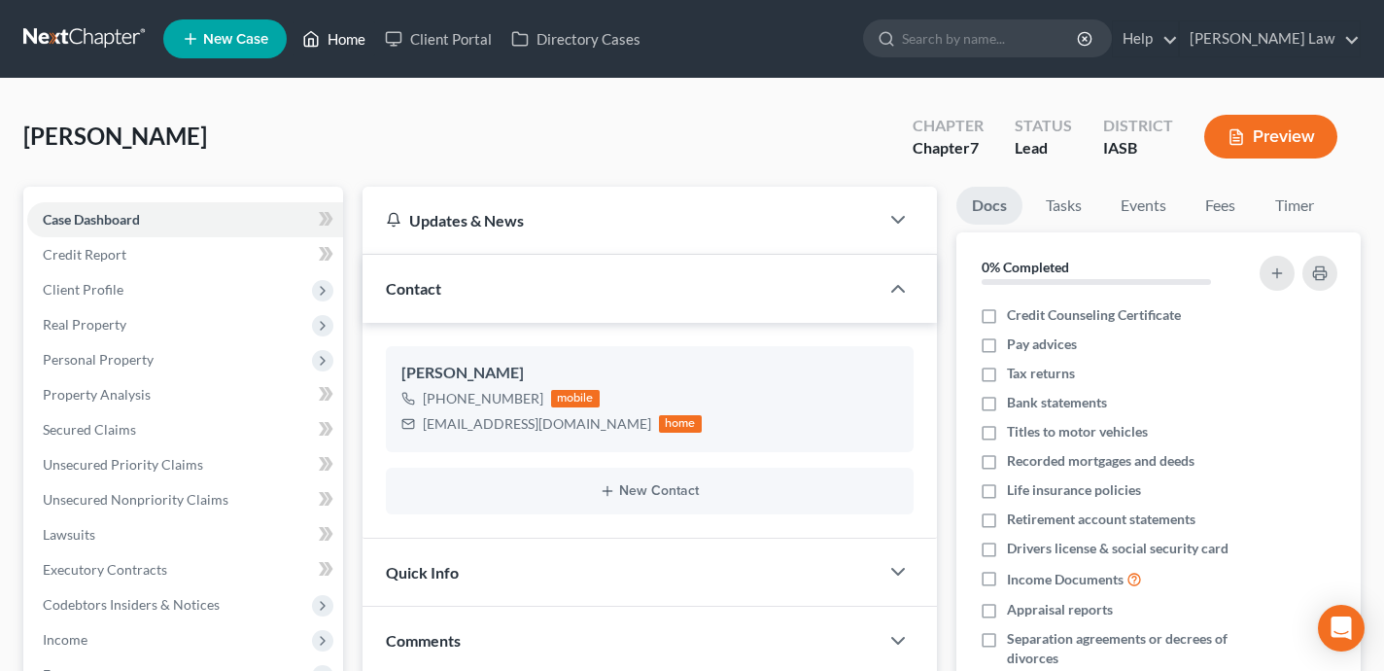
click at [360, 45] on link "Home" at bounding box center [334, 38] width 83 height 35
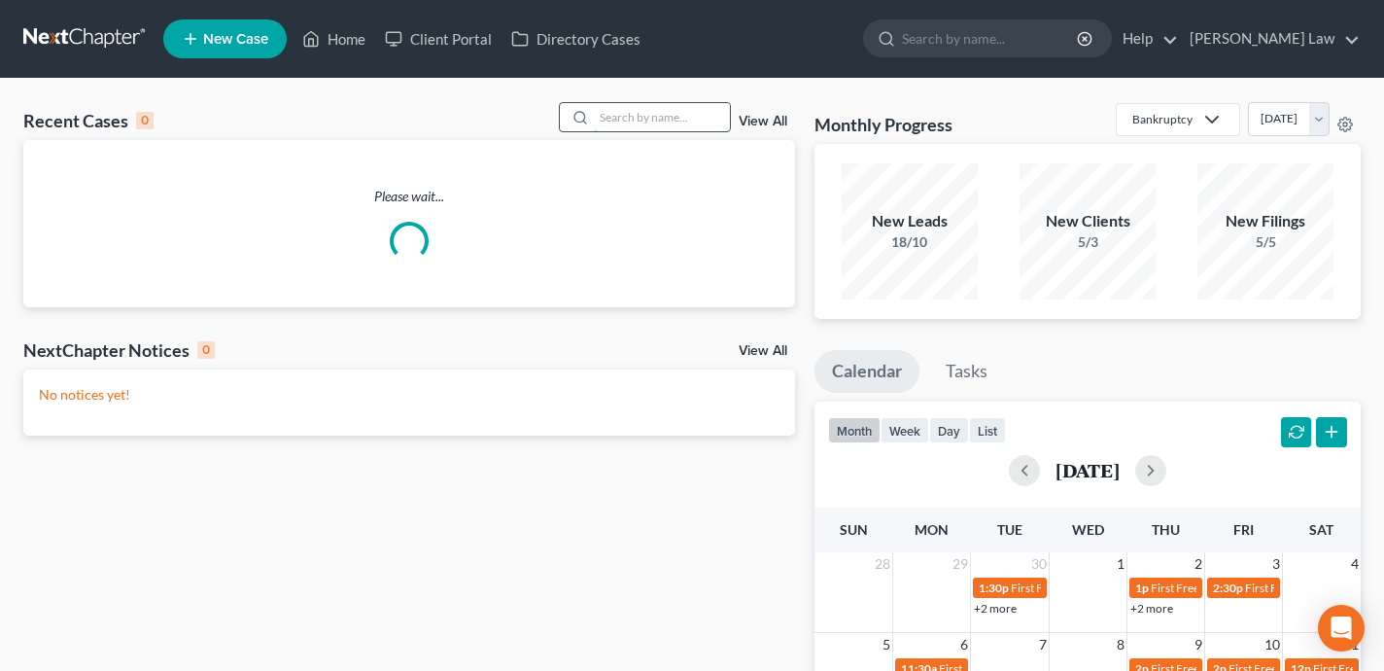
click at [668, 105] on input "search" at bounding box center [662, 117] width 136 height 28
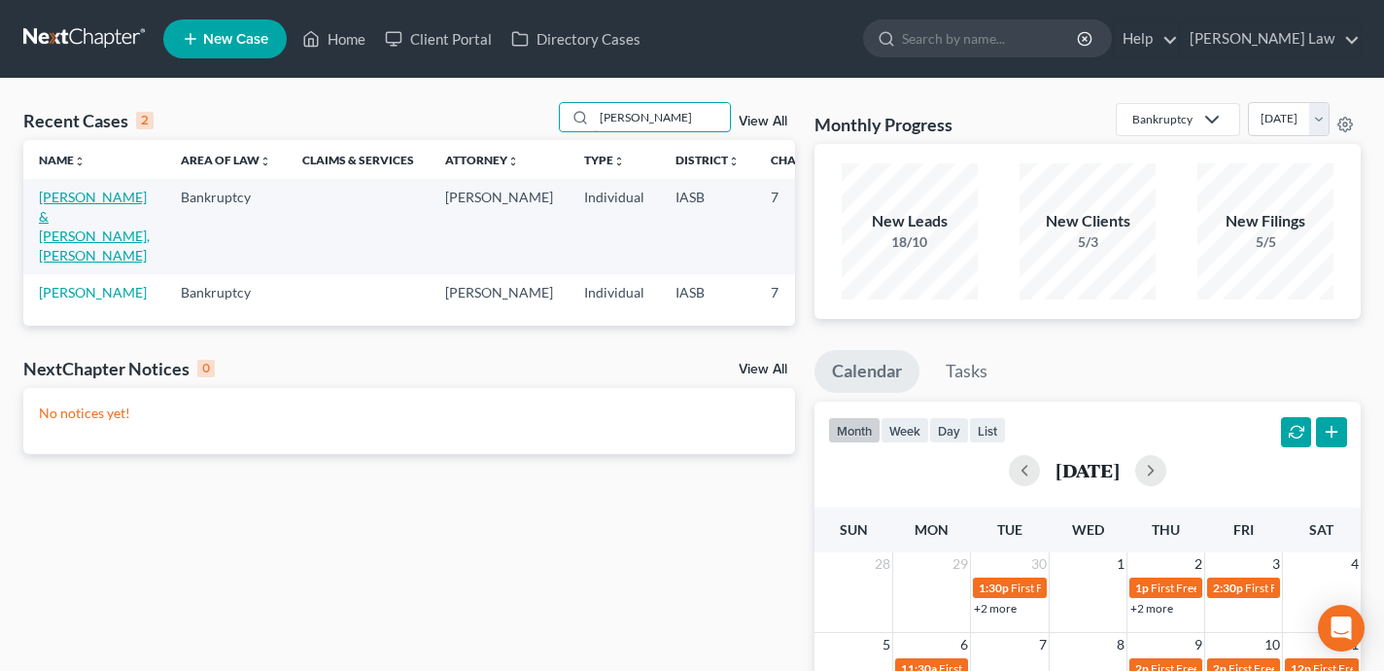
type input "[PERSON_NAME]"
click at [51, 262] on link "[PERSON_NAME] & [PERSON_NAME], [PERSON_NAME]" at bounding box center [94, 226] width 111 height 75
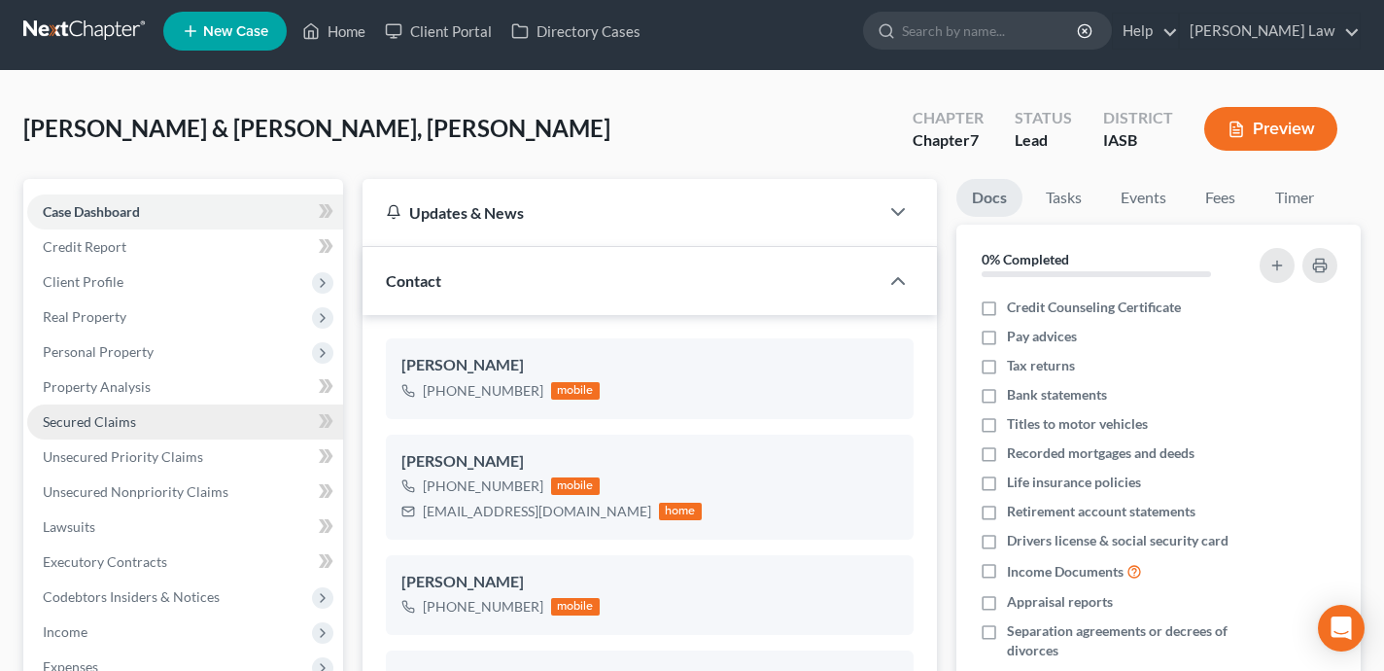
scroll to position [1859, 0]
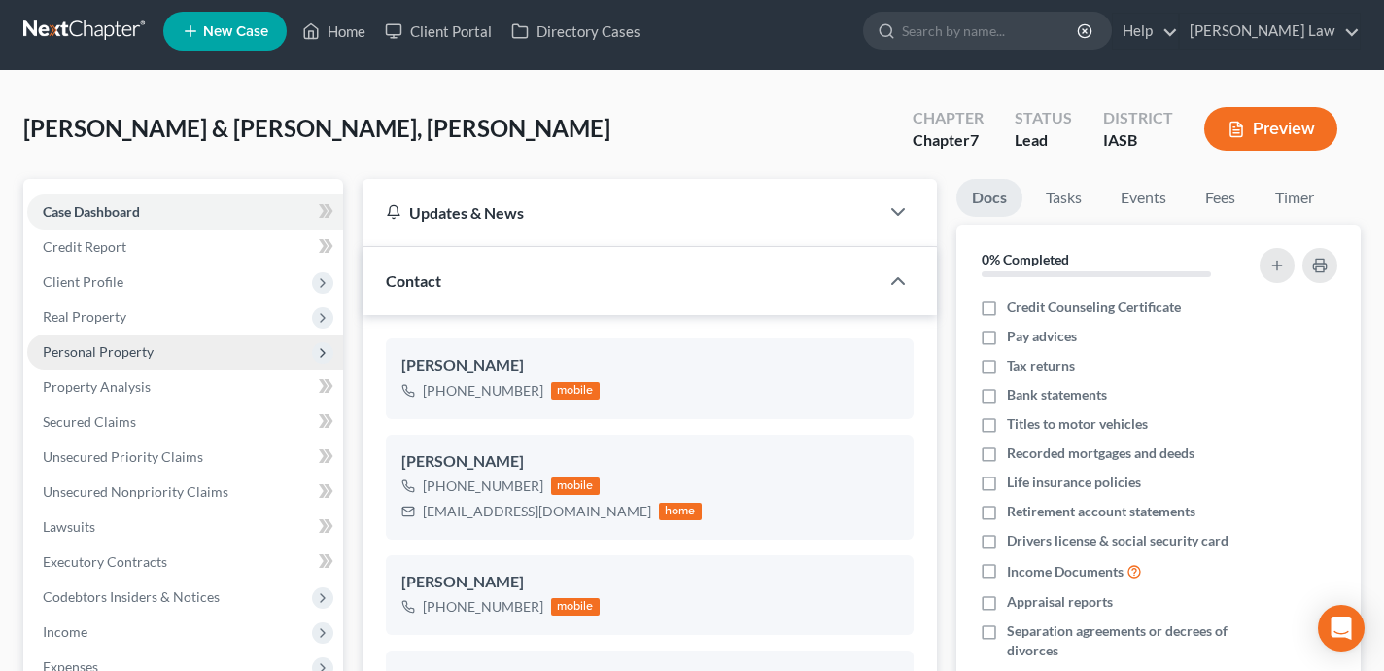
click at [218, 358] on span "Personal Property" at bounding box center [185, 351] width 316 height 35
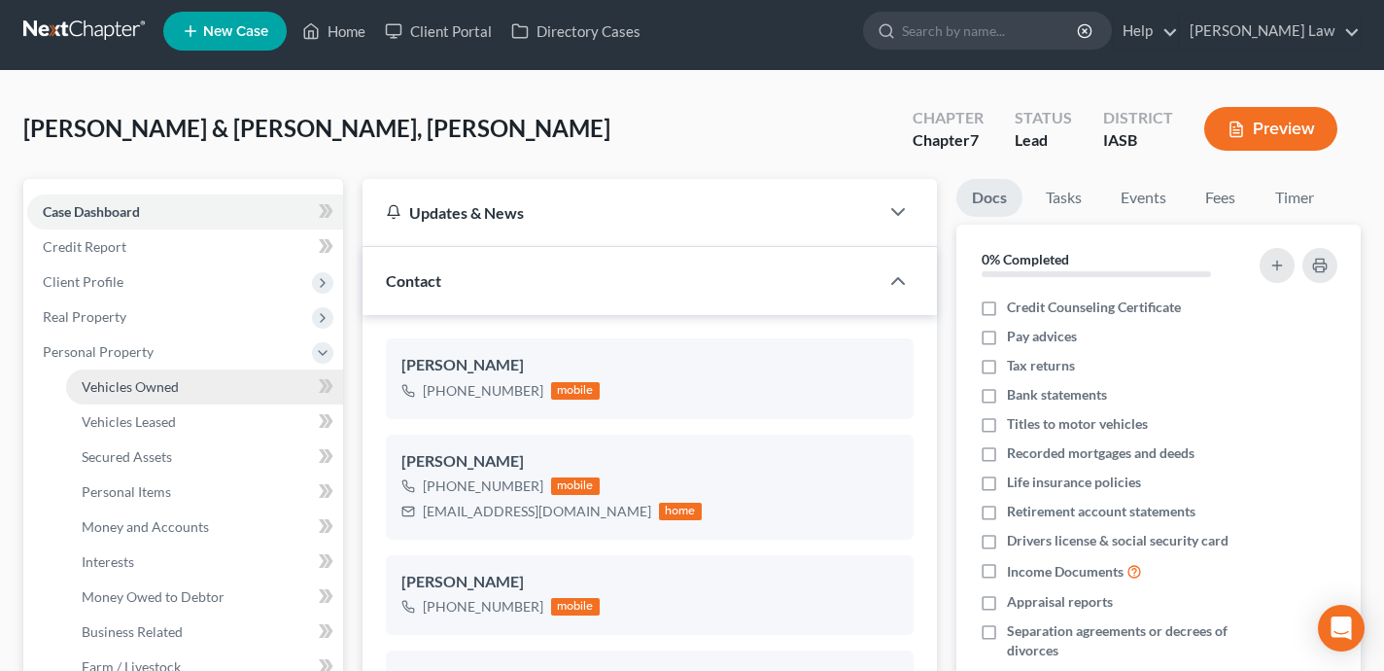
click at [219, 386] on link "Vehicles Owned" at bounding box center [204, 386] width 277 height 35
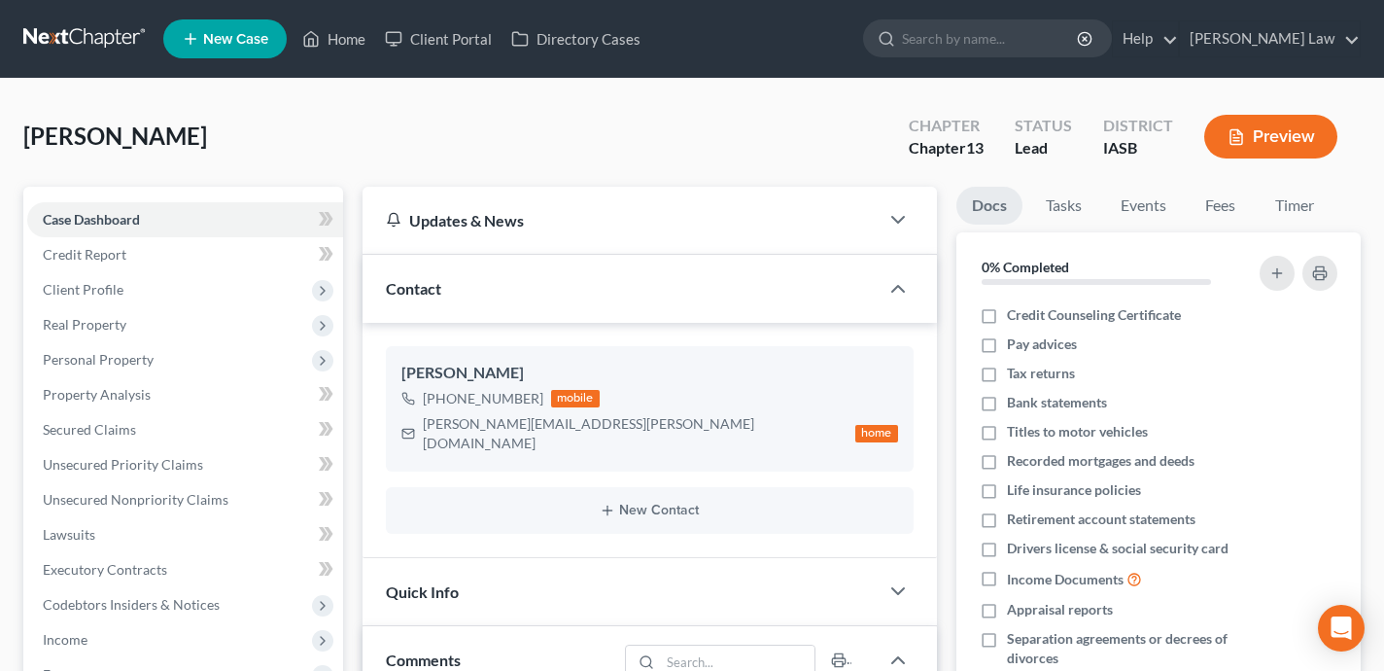
select select "0"
